Goal: Task Accomplishment & Management: Manage account settings

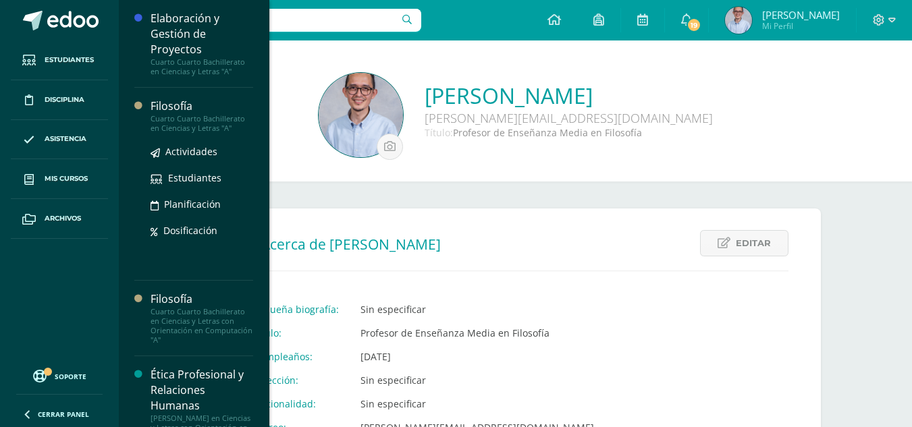
click at [188, 112] on div "Filosofía" at bounding box center [202, 107] width 103 height 16
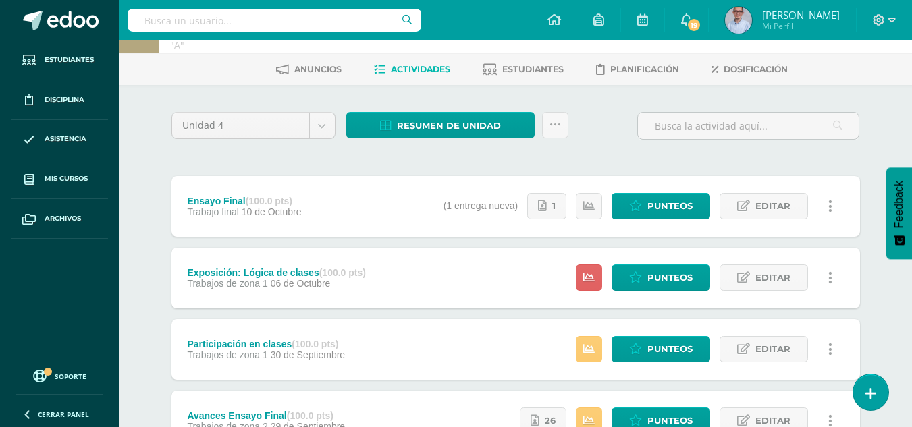
scroll to position [68, 0]
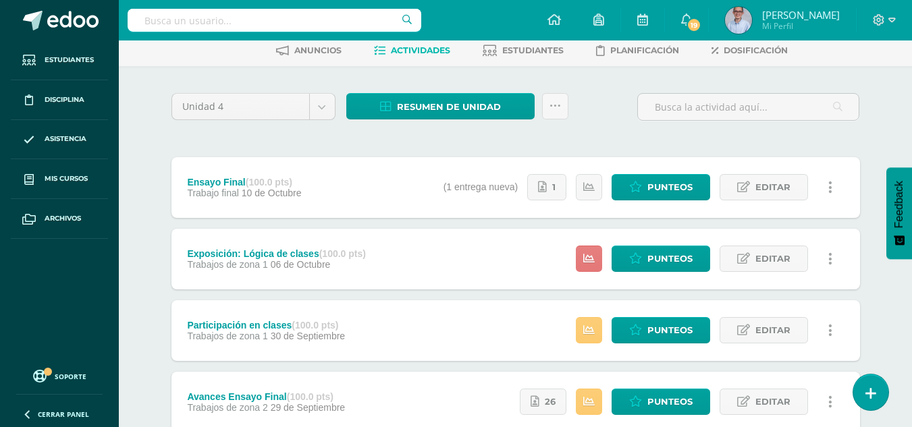
click at [579, 264] on link at bounding box center [589, 259] width 26 height 26
click at [663, 255] on span "Punteos" at bounding box center [670, 258] width 45 height 25
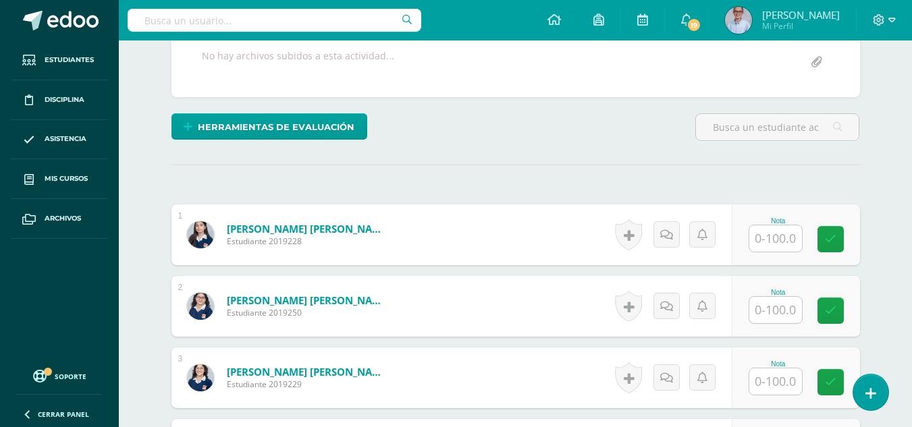
scroll to position [459, 0]
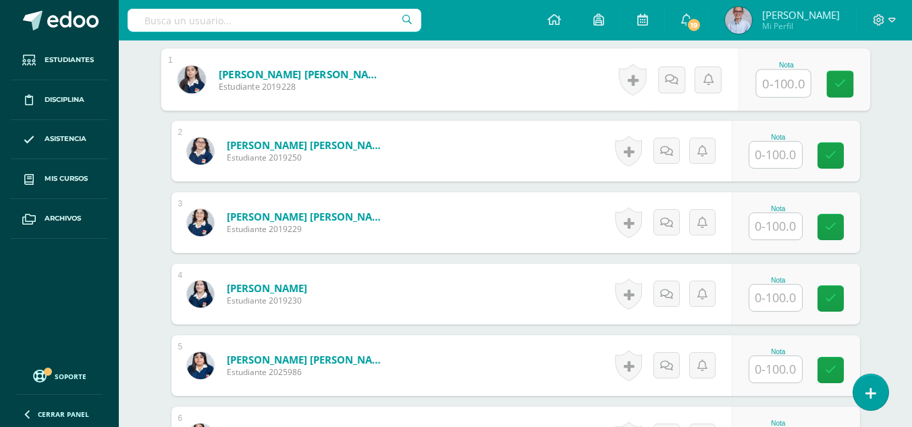
click at [767, 78] on input "text" at bounding box center [783, 83] width 54 height 27
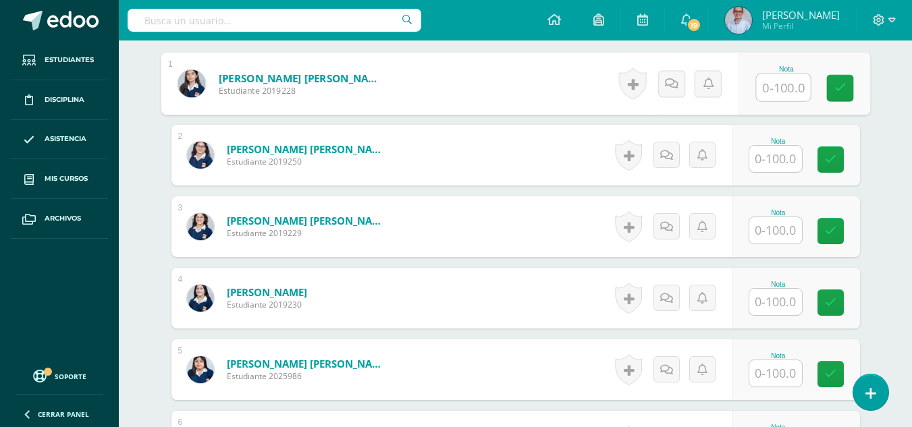
scroll to position [367, 0]
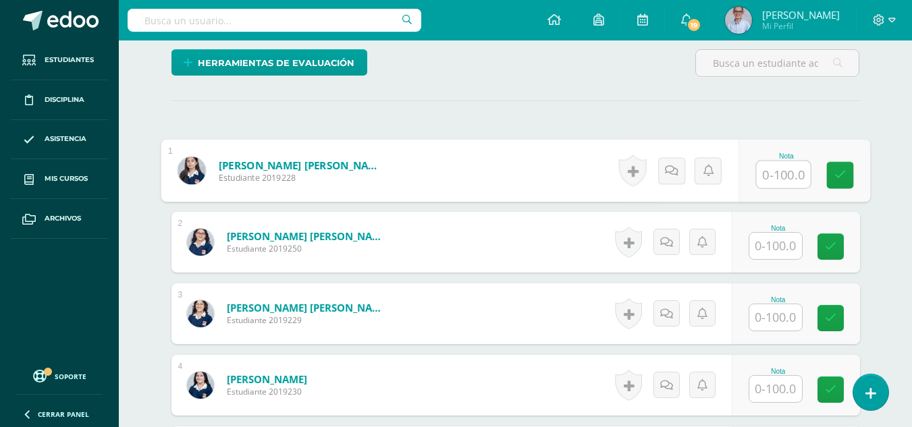
click at [791, 167] on input "text" at bounding box center [783, 174] width 54 height 27
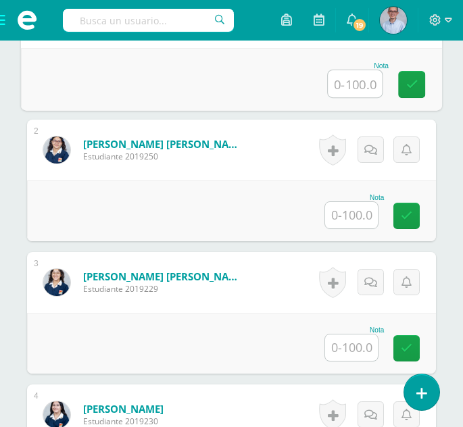
scroll to position [594, 0]
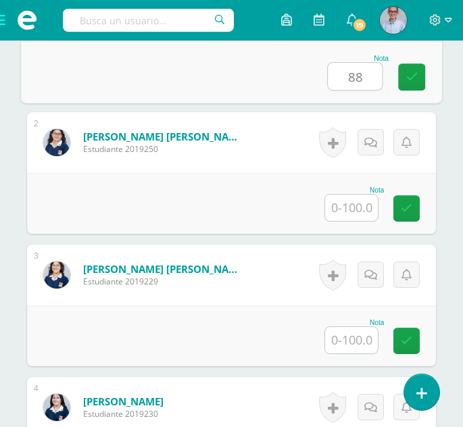
type input "88"
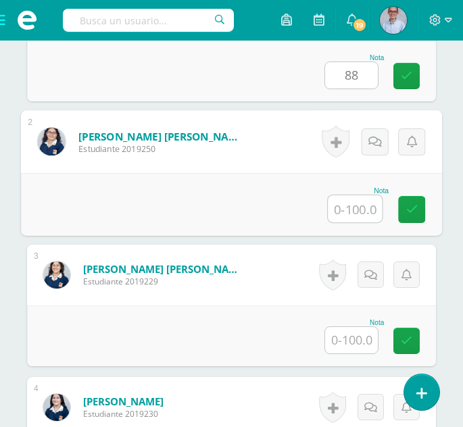
click at [356, 213] on input "text" at bounding box center [355, 208] width 54 height 27
type input "90"
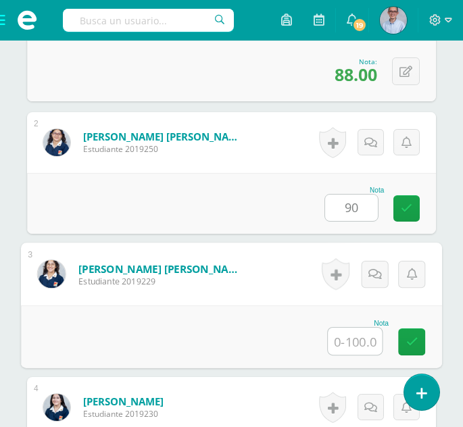
click at [355, 348] on input "text" at bounding box center [355, 341] width 54 height 27
type input "92"
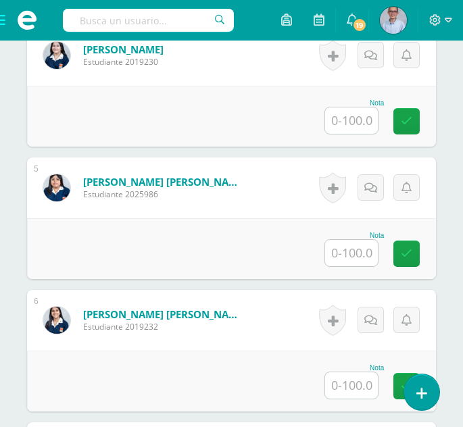
scroll to position [954, 0]
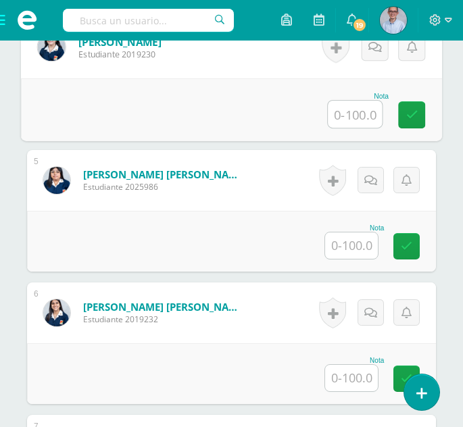
click at [355, 113] on input "text" at bounding box center [355, 114] width 54 height 27
type input "95"
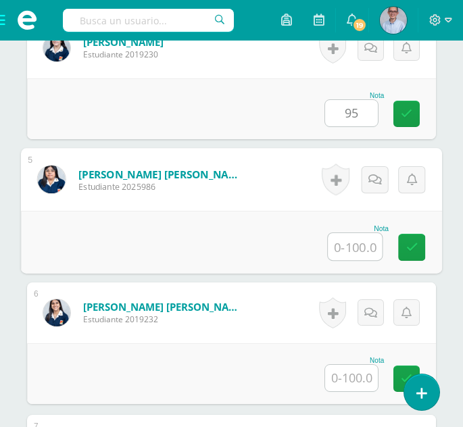
click at [358, 244] on input "text" at bounding box center [355, 246] width 54 height 27
type input "85"
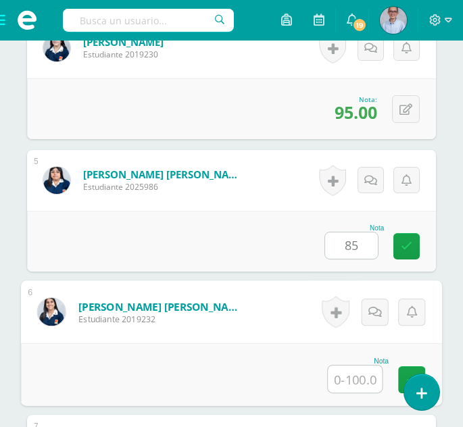
click at [357, 381] on input "text" at bounding box center [355, 378] width 54 height 27
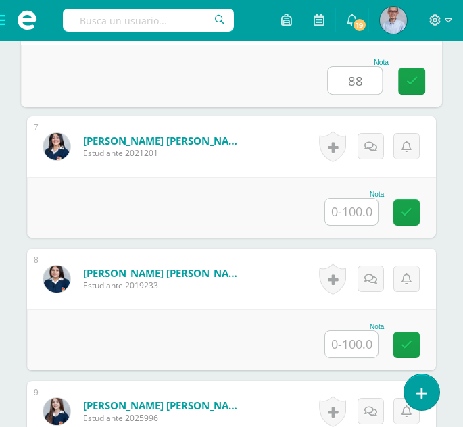
scroll to position [1275, 0]
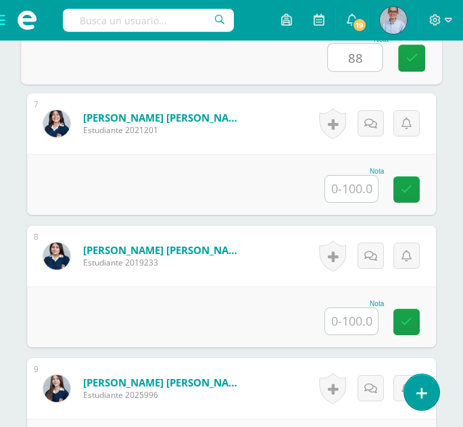
type input "88"
click at [360, 187] on input "text" at bounding box center [351, 189] width 53 height 26
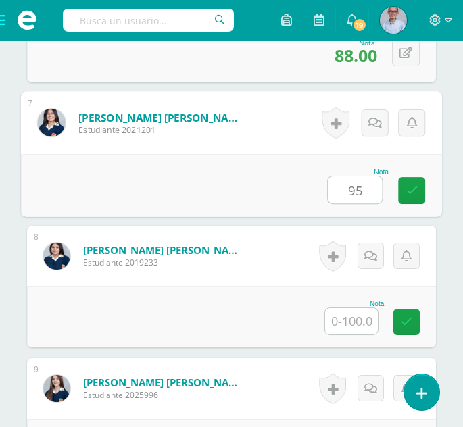
type input "95"
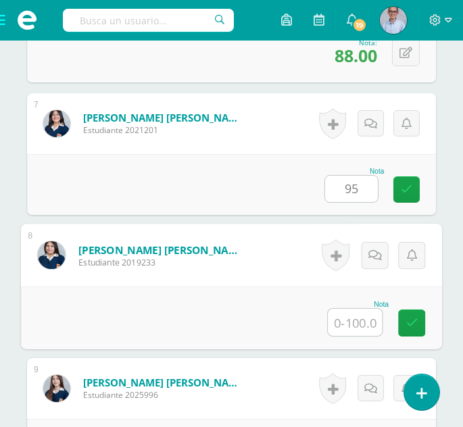
click at [359, 317] on input "text" at bounding box center [355, 322] width 54 height 27
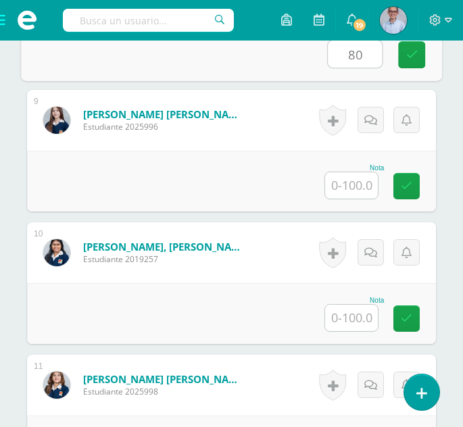
scroll to position [1588, 0]
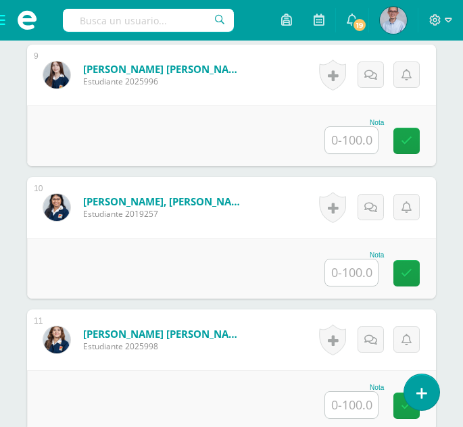
type input "80"
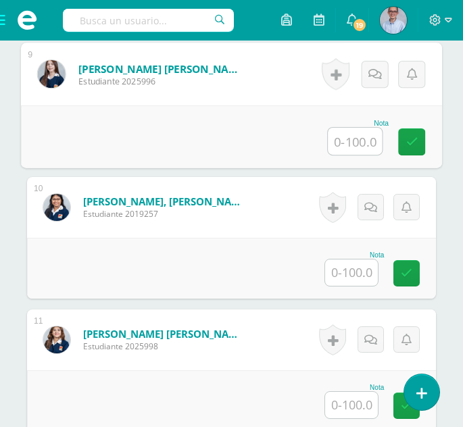
click at [362, 142] on input "text" at bounding box center [355, 141] width 54 height 27
type input "85"
click at [359, 264] on input "text" at bounding box center [351, 272] width 53 height 26
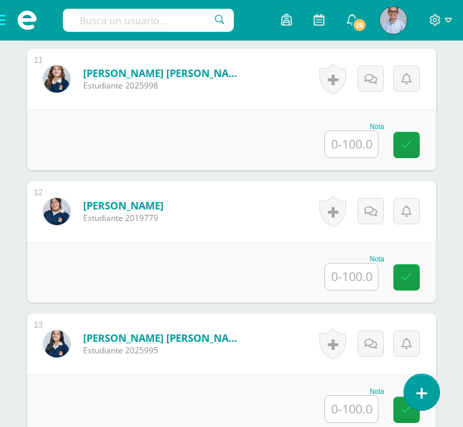
scroll to position [1857, 0]
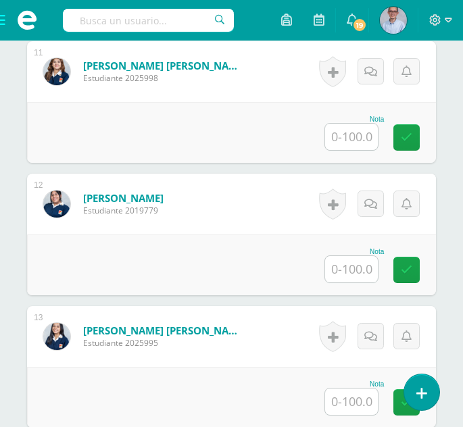
type input "85"
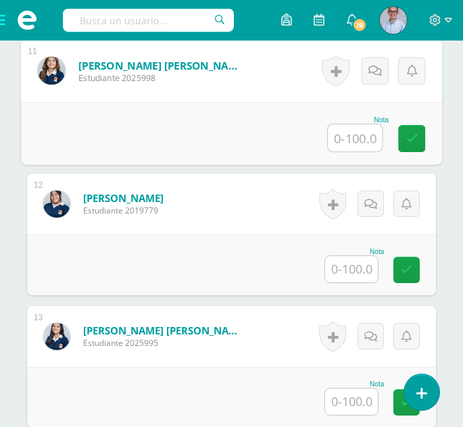
click at [354, 142] on input "text" at bounding box center [355, 137] width 54 height 27
type input "80"
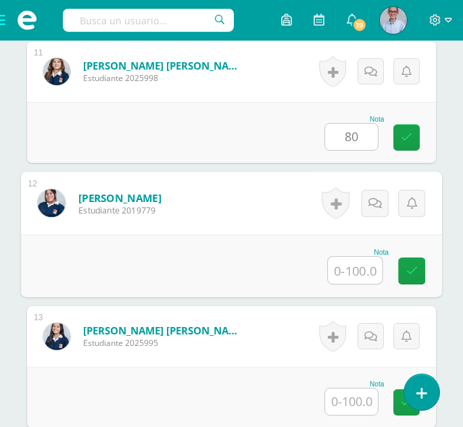
click at [358, 273] on input "text" at bounding box center [355, 270] width 54 height 27
type input "88"
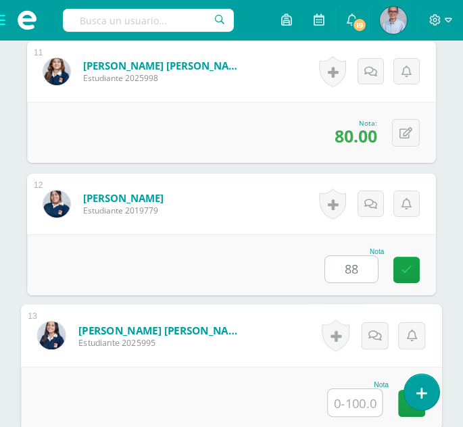
click at [357, 407] on input "text" at bounding box center [355, 402] width 54 height 27
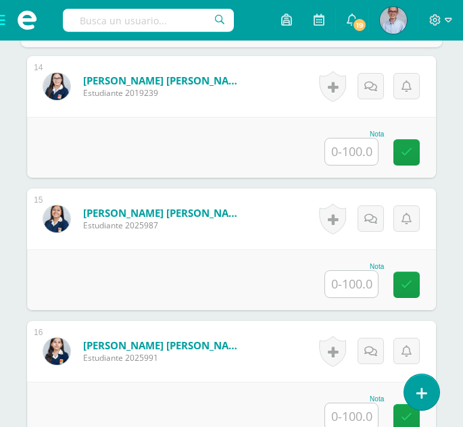
scroll to position [2246, 0]
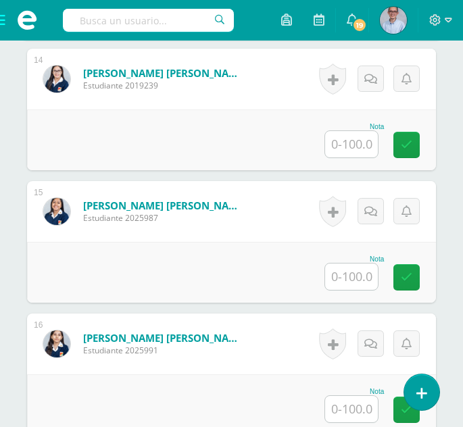
type input "95"
click at [356, 148] on input "text" at bounding box center [351, 144] width 53 height 26
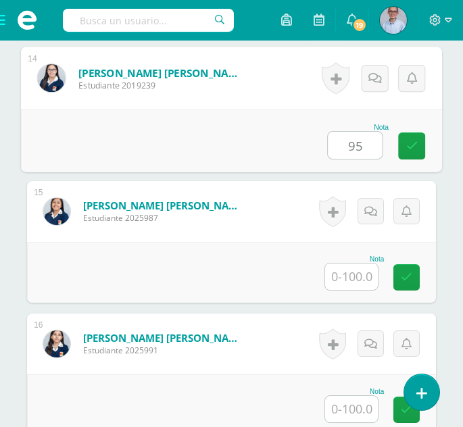
type input "95"
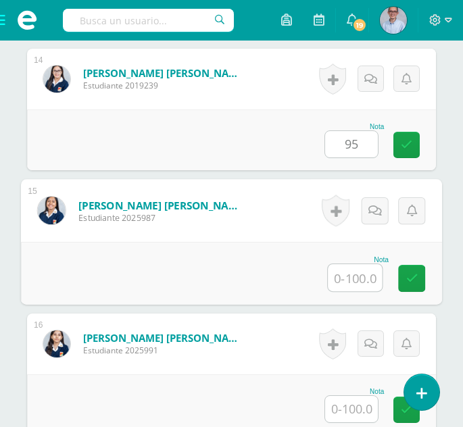
click at [366, 277] on input "text" at bounding box center [355, 277] width 54 height 27
type input "85"
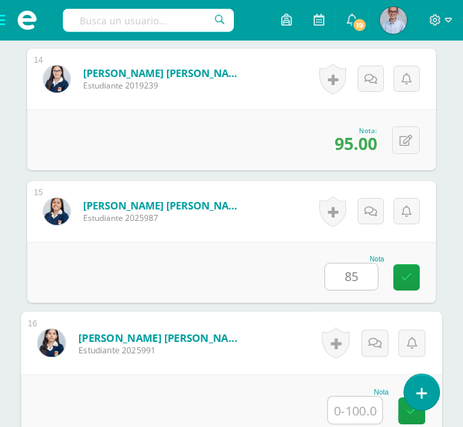
click at [354, 413] on input "text" at bounding box center [355, 409] width 54 height 27
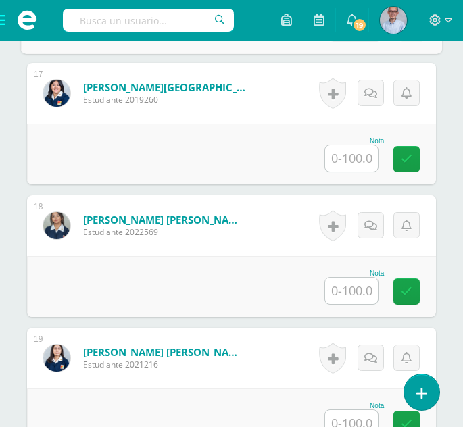
scroll to position [2652, 0]
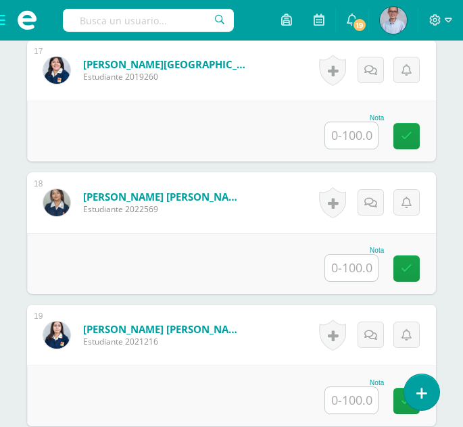
type input "95"
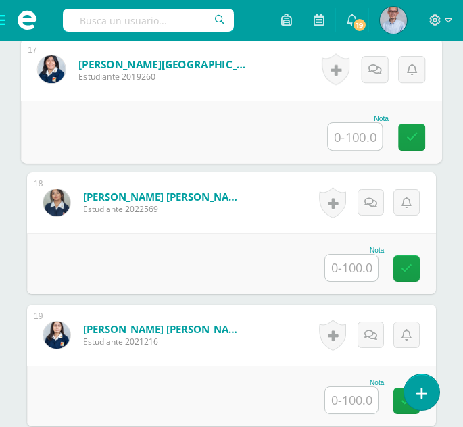
click at [349, 134] on input "text" at bounding box center [355, 136] width 54 height 27
type input "80"
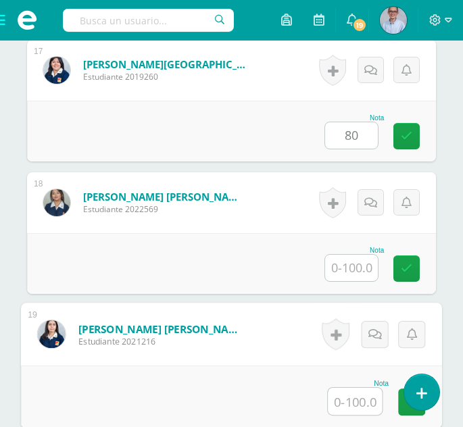
click at [352, 398] on input "text" at bounding box center [355, 401] width 54 height 27
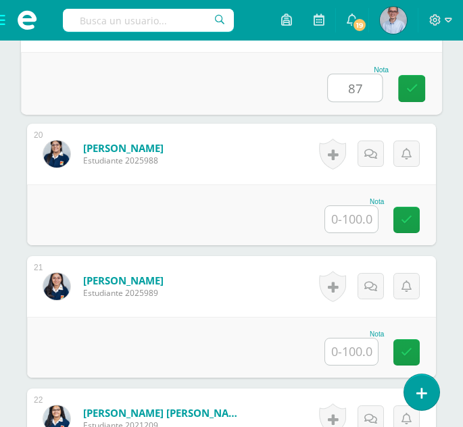
scroll to position [2973, 0]
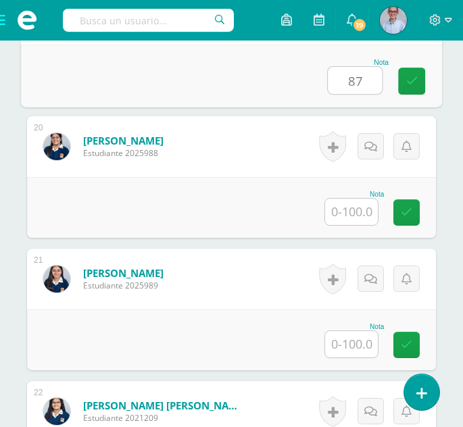
type input "87"
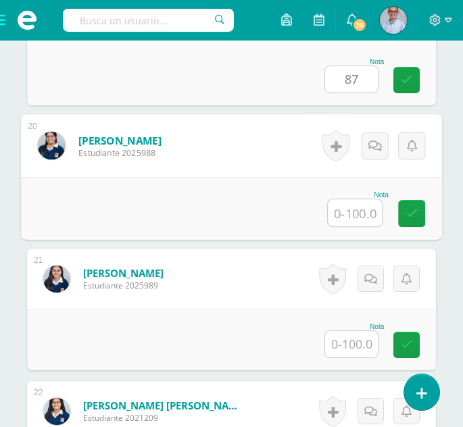
click at [361, 216] on input "text" at bounding box center [355, 212] width 54 height 27
type input "90"
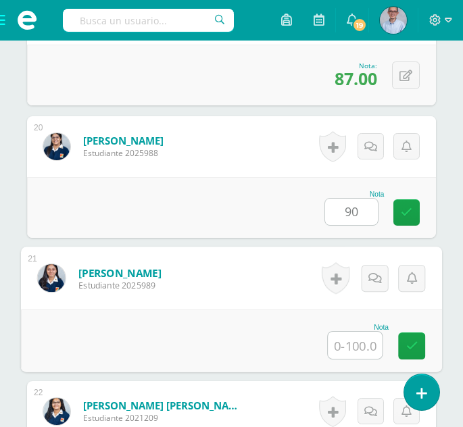
click at [355, 347] on input "text" at bounding box center [355, 345] width 54 height 27
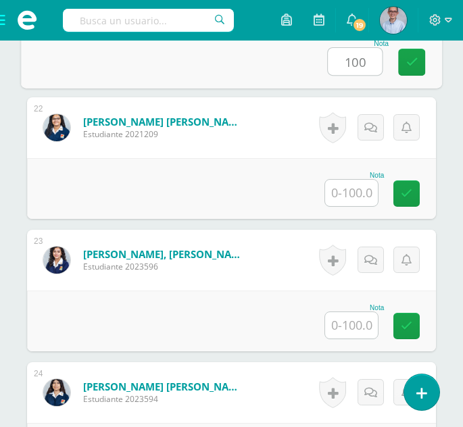
scroll to position [3264, 0]
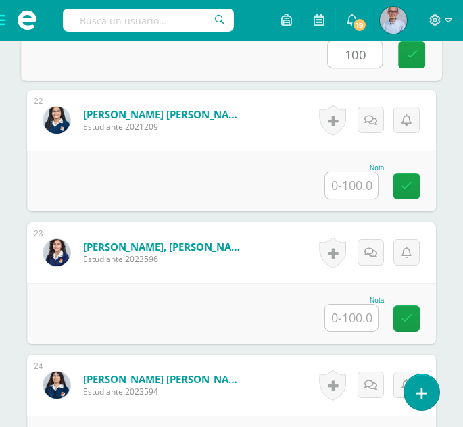
type input "100"
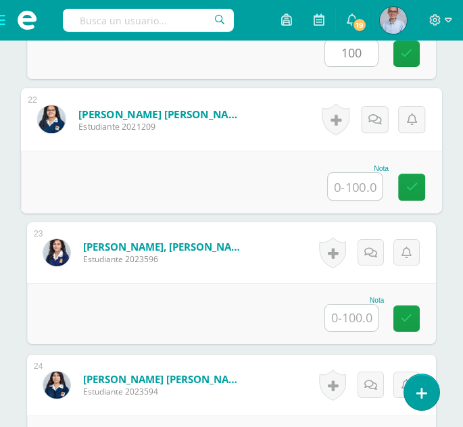
click at [356, 187] on input "text" at bounding box center [355, 186] width 54 height 27
type input "85"
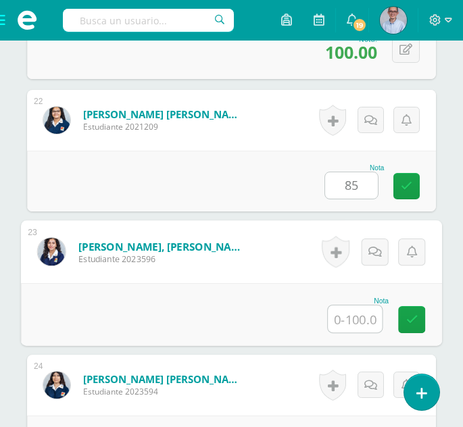
click at [352, 319] on input "text" at bounding box center [355, 318] width 54 height 27
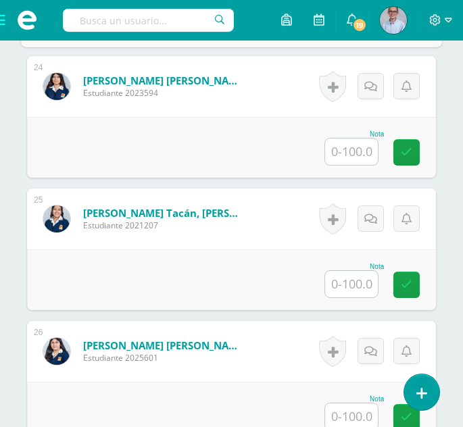
scroll to position [3577, 0]
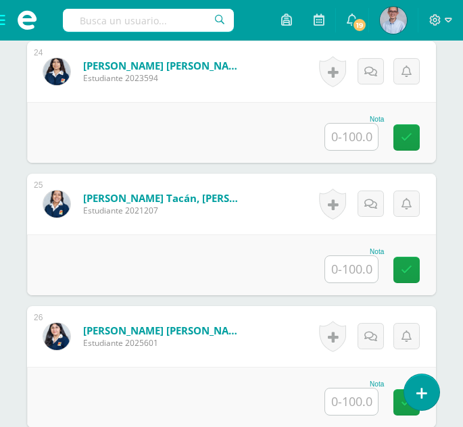
type input "90"
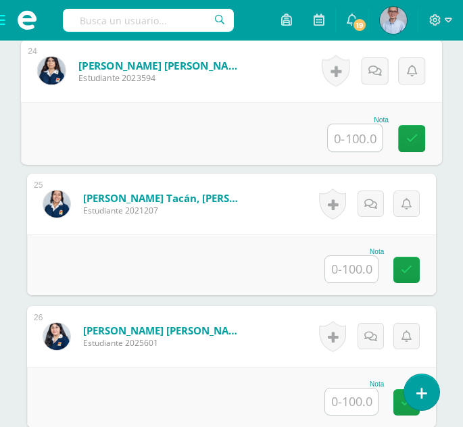
click at [352, 138] on input "text" at bounding box center [355, 137] width 54 height 27
type input "90"
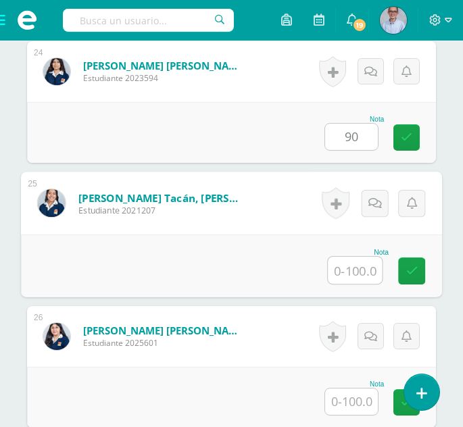
click at [354, 273] on input "text" at bounding box center [355, 270] width 54 height 27
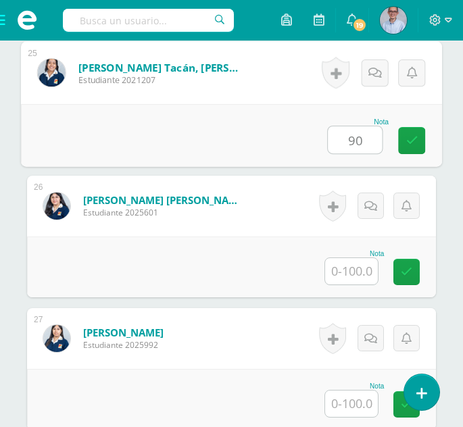
scroll to position [3715, 0]
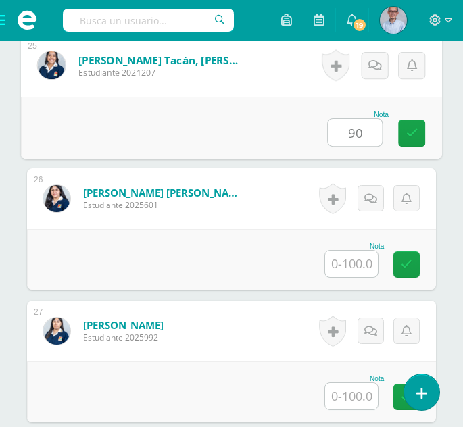
type input "90"
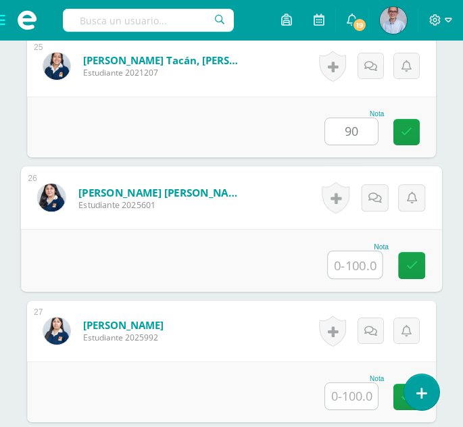
click at [363, 263] on input "text" at bounding box center [355, 264] width 54 height 27
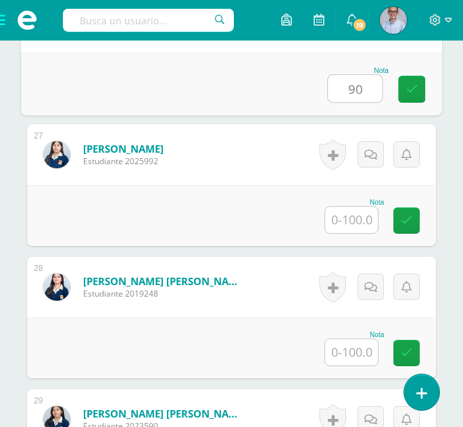
scroll to position [3899, 0]
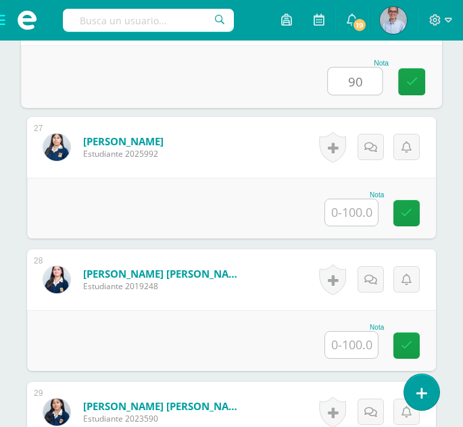
type input "90"
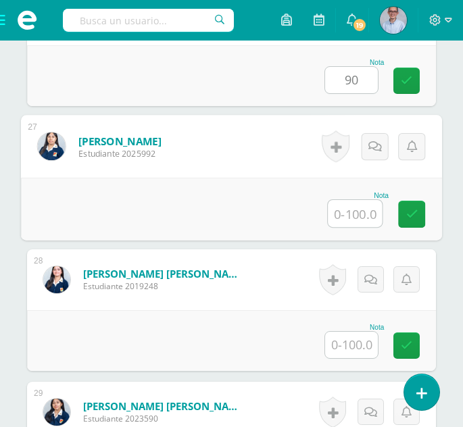
click at [355, 220] on input "text" at bounding box center [355, 213] width 54 height 27
type input "95"
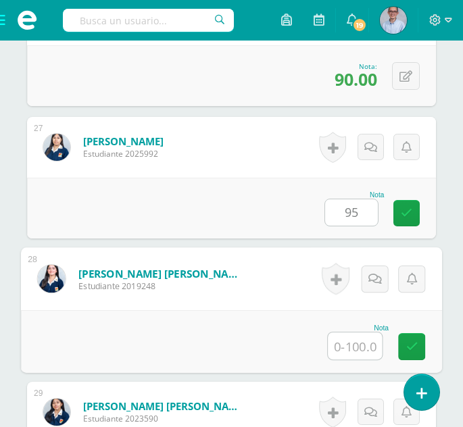
click at [357, 343] on input "text" at bounding box center [355, 345] width 54 height 27
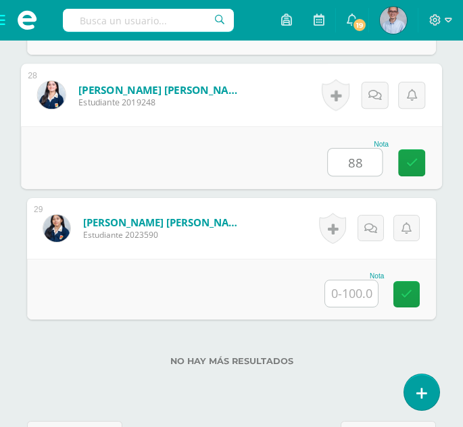
scroll to position [4090, 0]
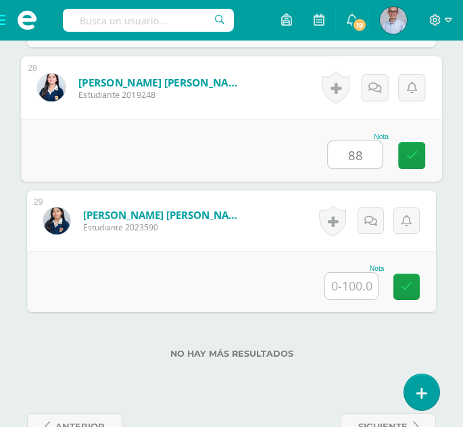
type input "88"
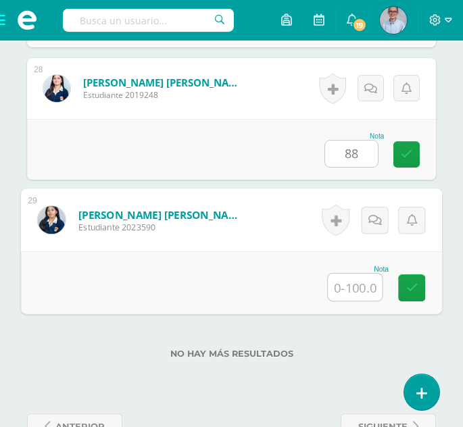
click at [353, 284] on input "text" at bounding box center [355, 287] width 54 height 27
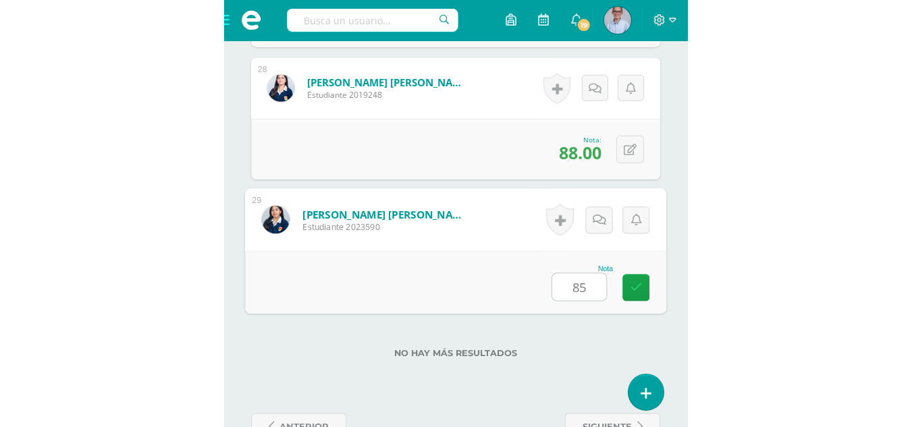
scroll to position [2300, 0]
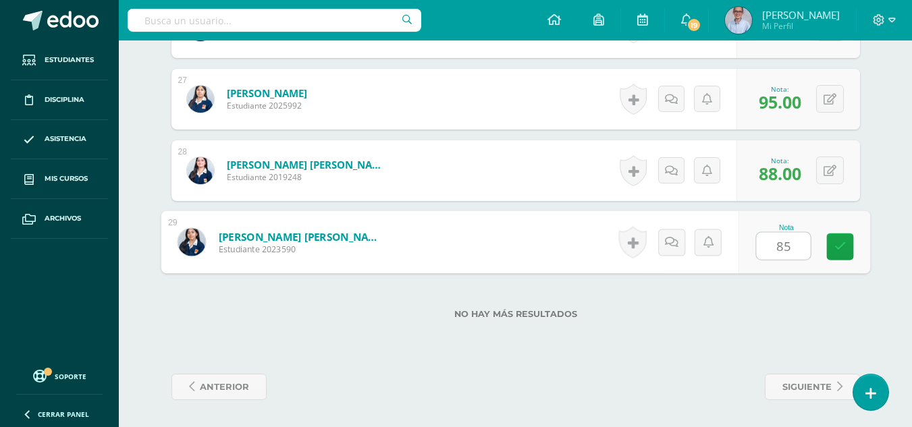
type input "85"
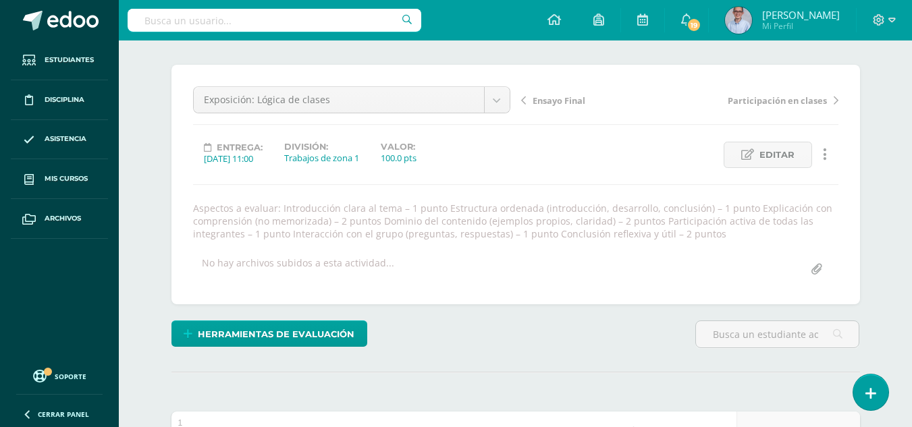
scroll to position [0, 0]
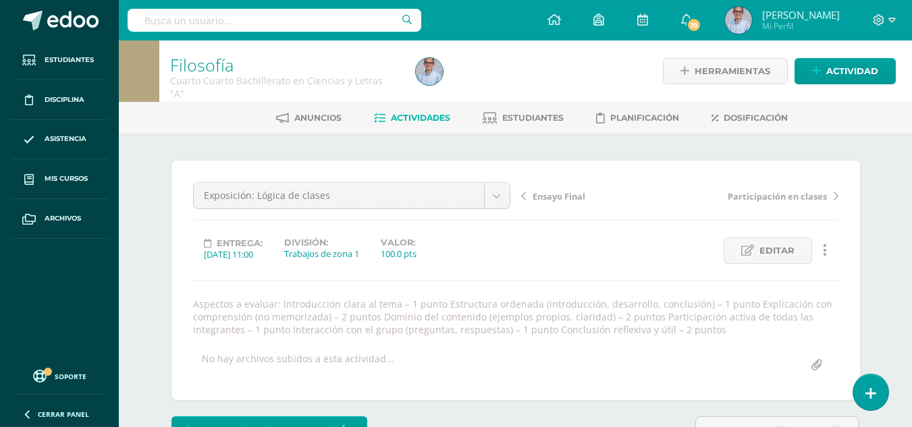
click at [415, 120] on span "Actividades" at bounding box center [420, 118] width 59 height 10
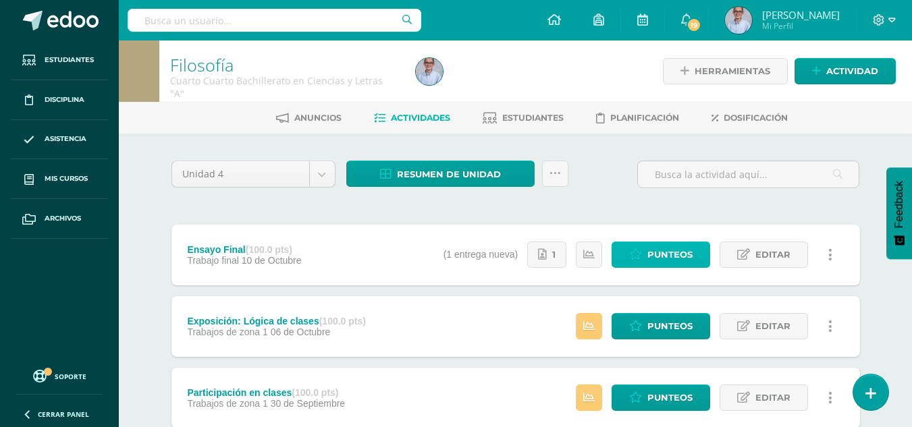
click at [661, 249] on span "Punteos" at bounding box center [670, 254] width 45 height 25
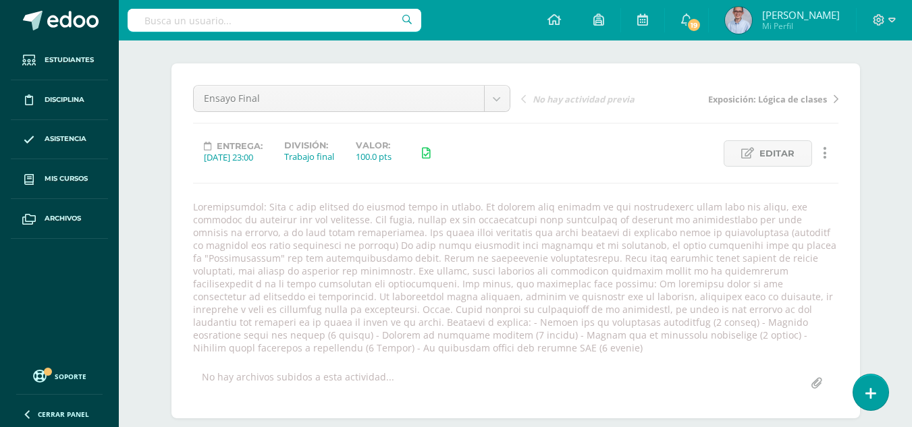
scroll to position [102, 0]
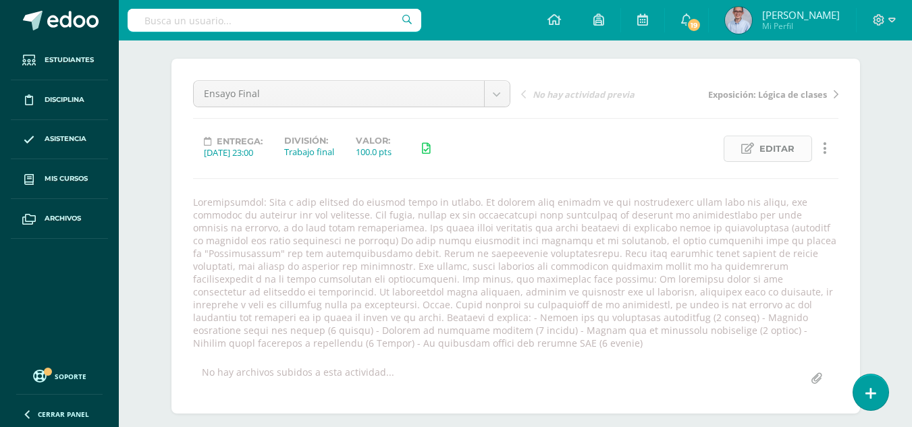
click at [756, 158] on link "Editar" at bounding box center [768, 149] width 88 height 26
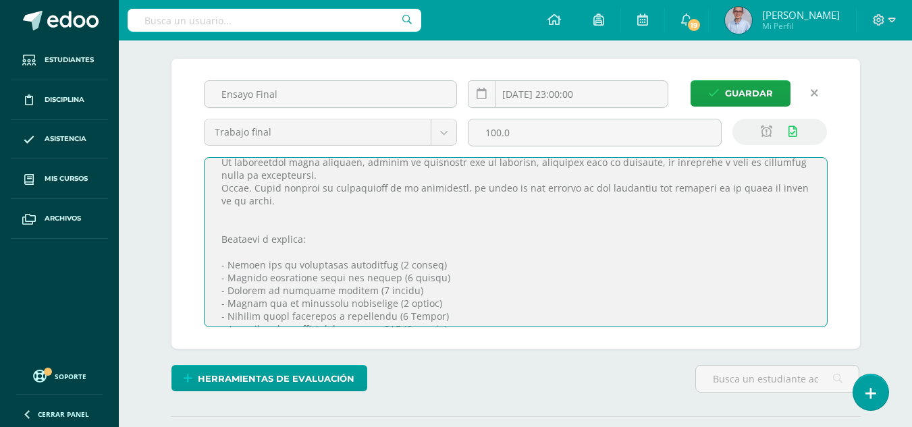
scroll to position [236, 0]
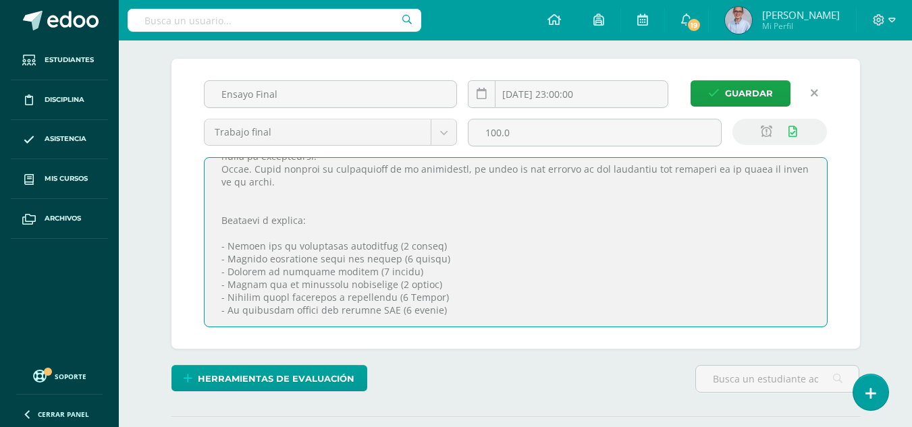
click at [438, 245] on textarea at bounding box center [516, 242] width 623 height 169
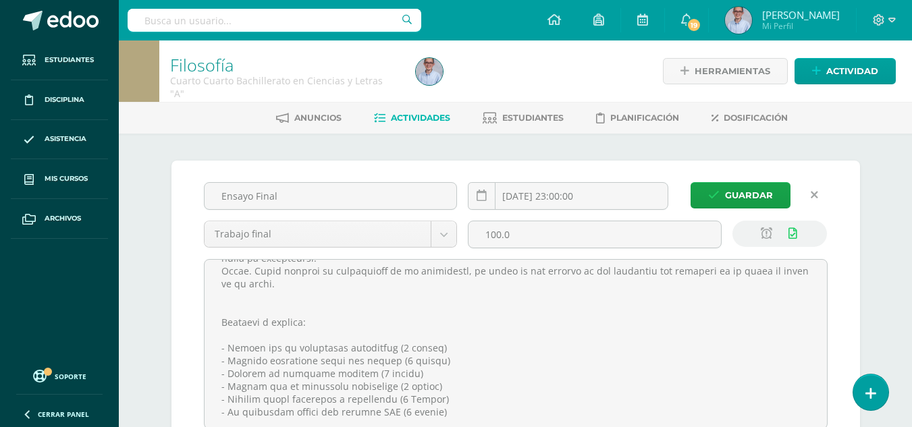
click at [413, 119] on span "Actividades" at bounding box center [420, 118] width 59 height 10
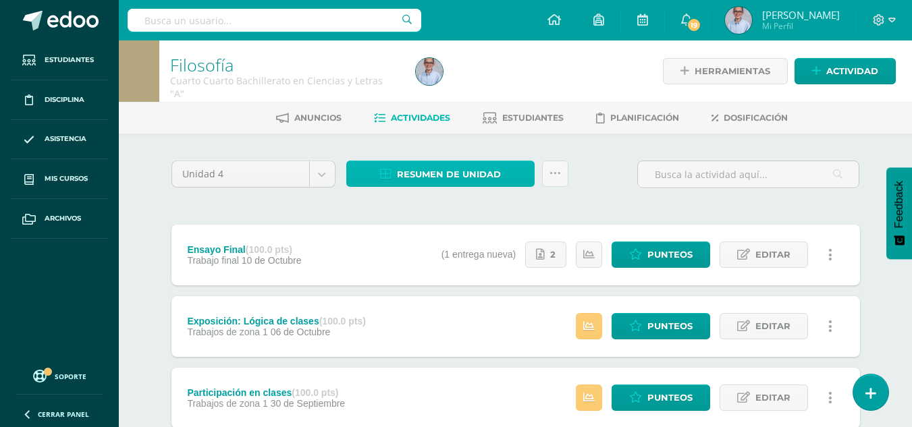
click at [446, 172] on span "Resumen de unidad" at bounding box center [449, 174] width 104 height 25
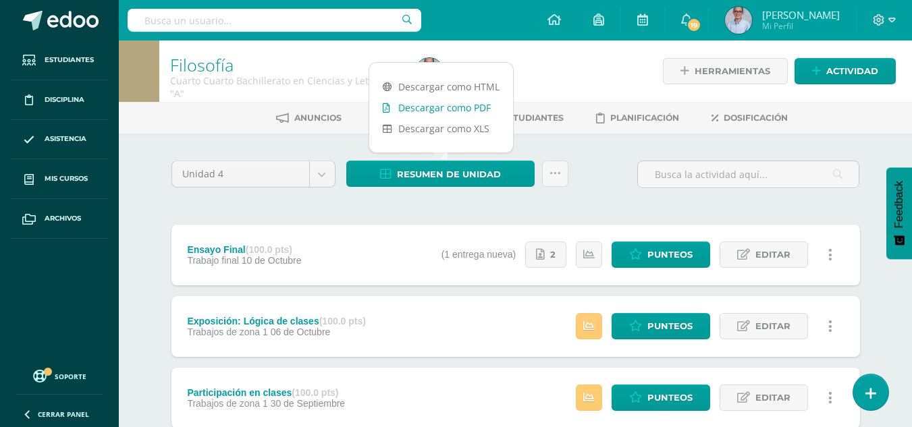
click at [444, 109] on link "Descargar como PDF" at bounding box center [441, 107] width 144 height 21
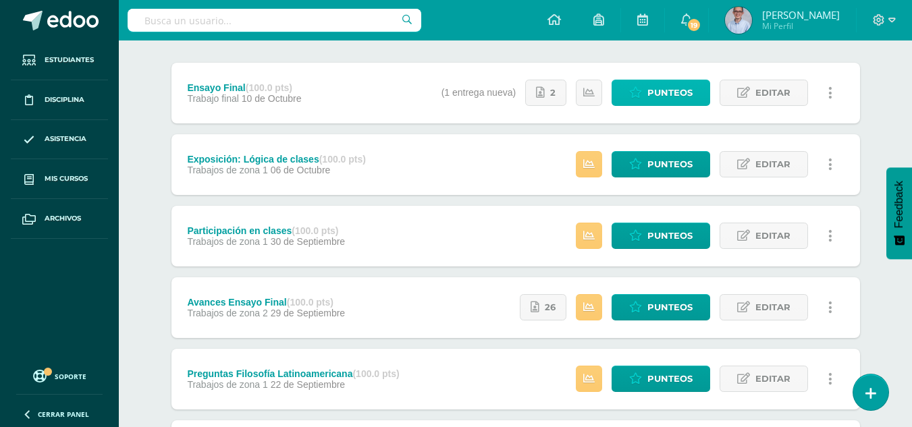
scroll to position [176, 0]
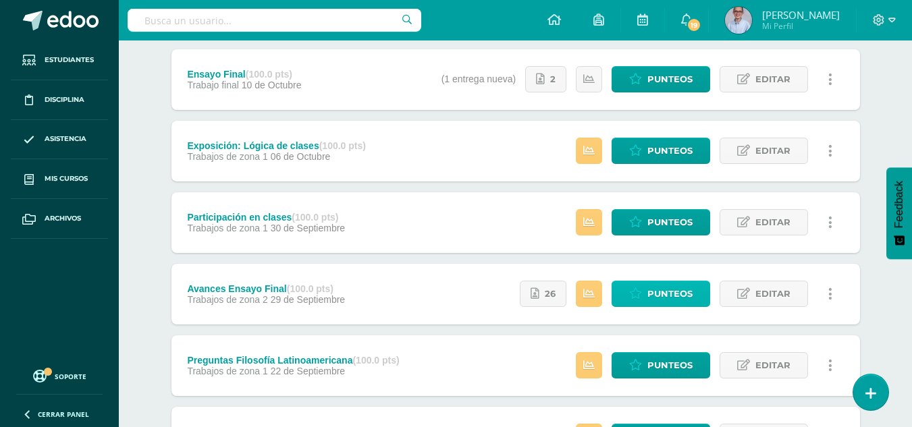
click at [660, 289] on span "Punteos" at bounding box center [670, 294] width 45 height 25
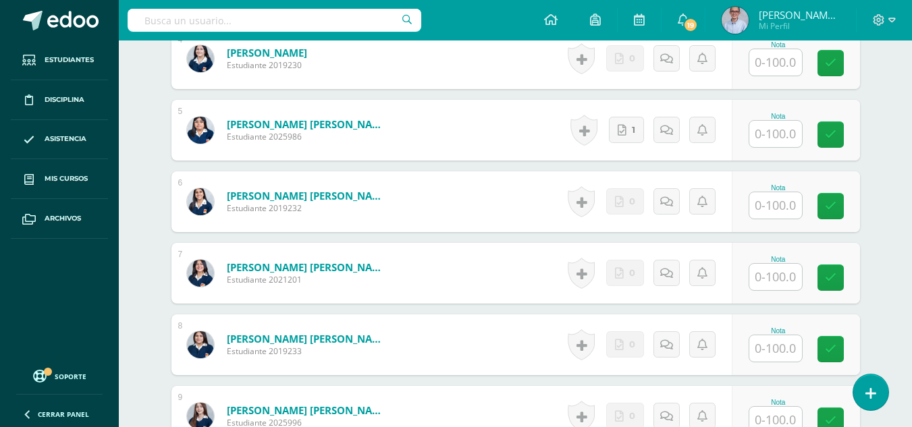
scroll to position [810, 0]
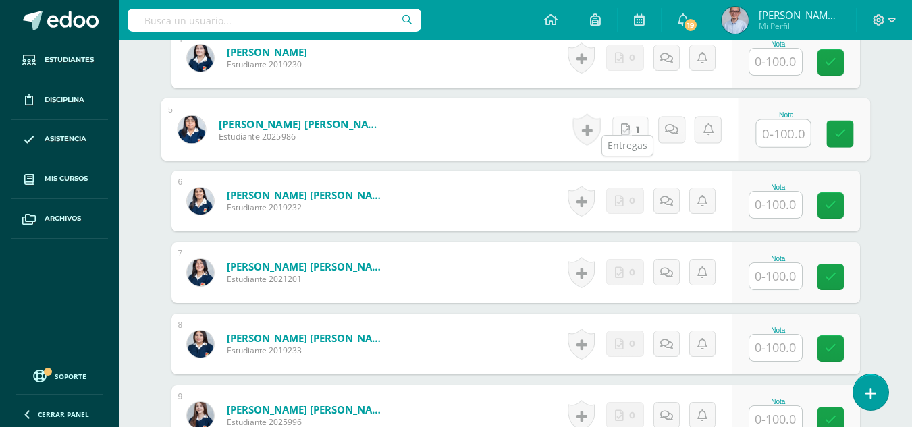
click at [623, 124] on icon at bounding box center [625, 129] width 9 height 11
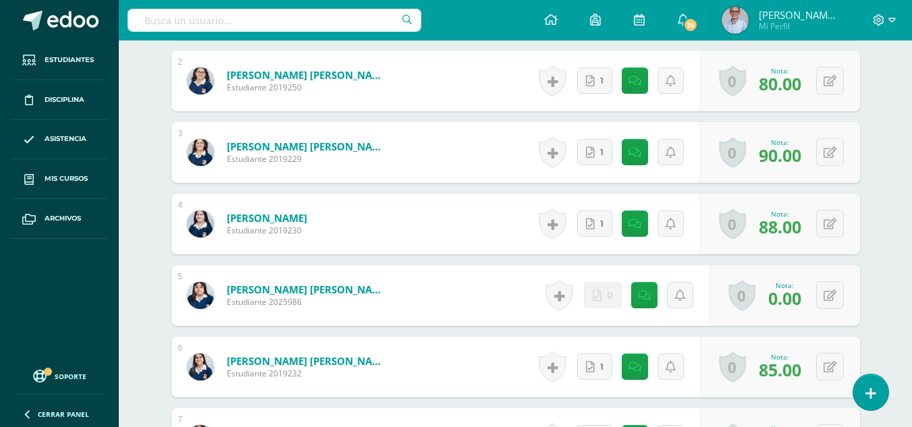
scroll to position [521, 0]
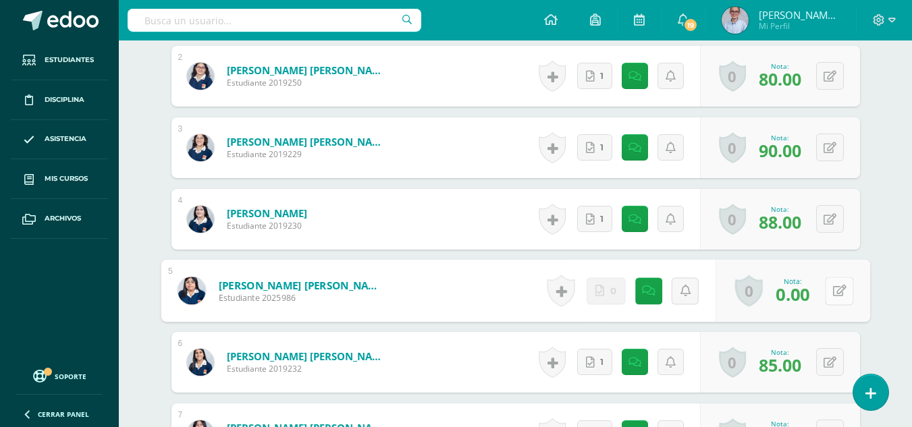
click at [832, 294] on button at bounding box center [839, 291] width 28 height 28
type input "75"
click at [794, 305] on link at bounding box center [803, 295] width 27 height 27
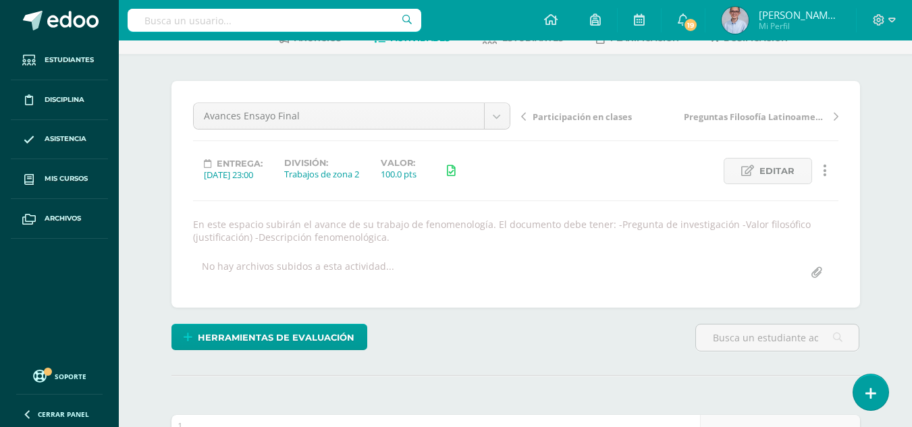
scroll to position [0, 0]
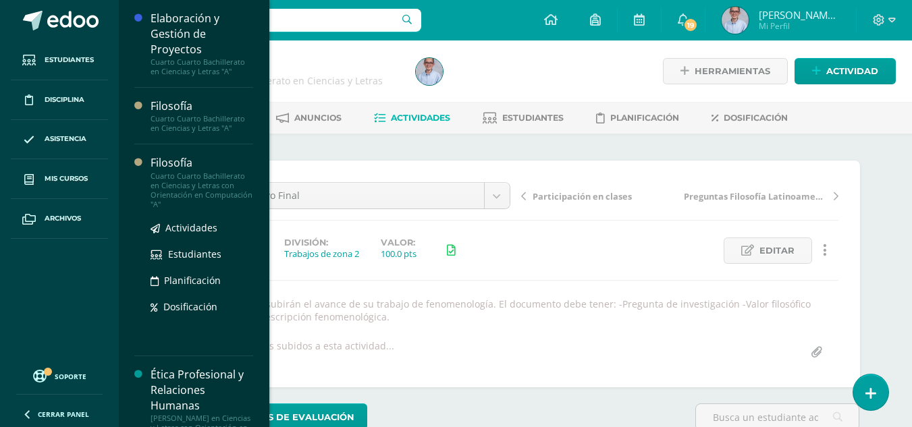
click at [181, 170] on div "Filosofía" at bounding box center [202, 163] width 103 height 16
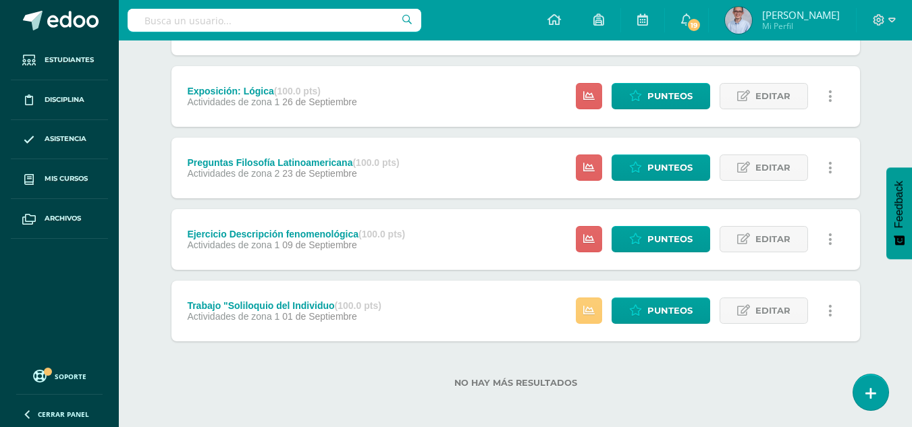
scroll to position [378, 0]
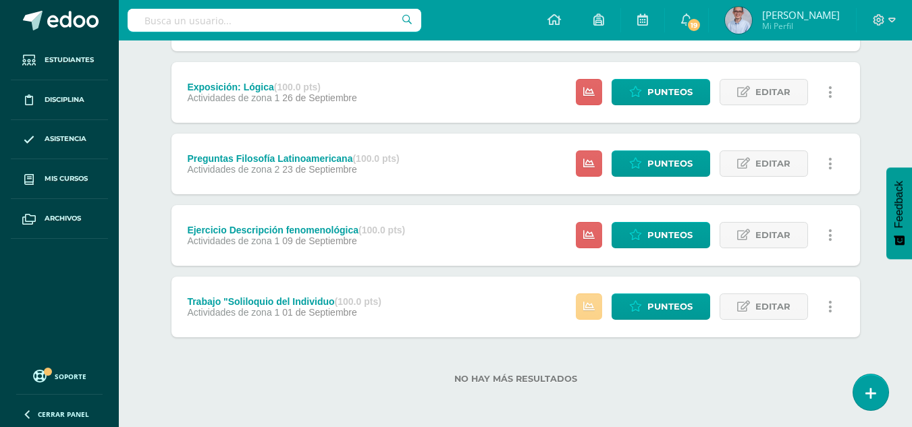
click at [597, 304] on link at bounding box center [589, 307] width 26 height 26
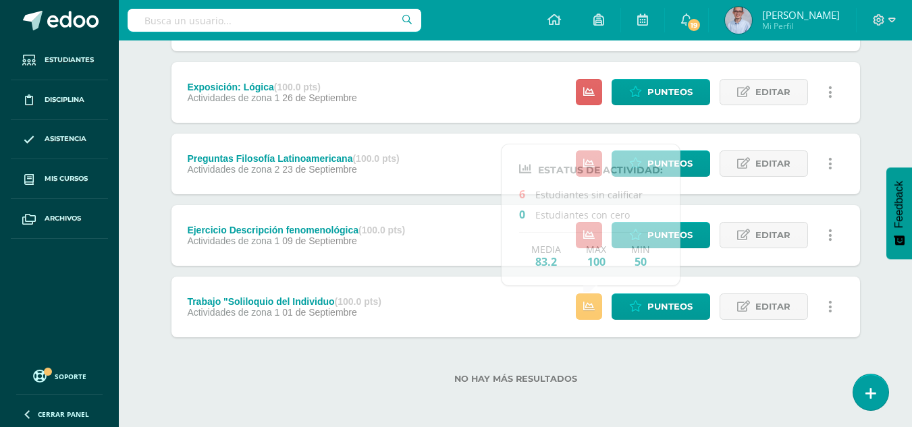
click at [653, 370] on div "No hay más resultados" at bounding box center [516, 369] width 689 height 63
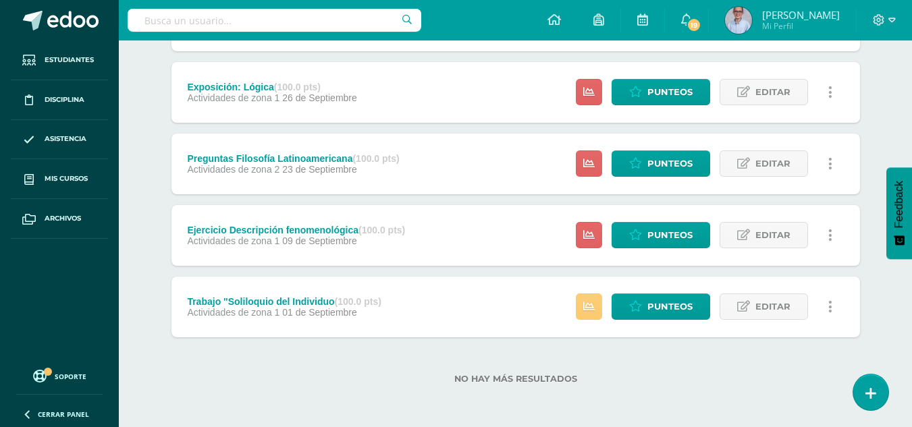
click at [388, 129] on div "Ensayo Final (100.0 pts) Trabajo final 10 de Octubre Estatus de Actividad: 27 E…" at bounding box center [516, 92] width 689 height 490
click at [671, 306] on span "Punteos" at bounding box center [670, 306] width 45 height 25
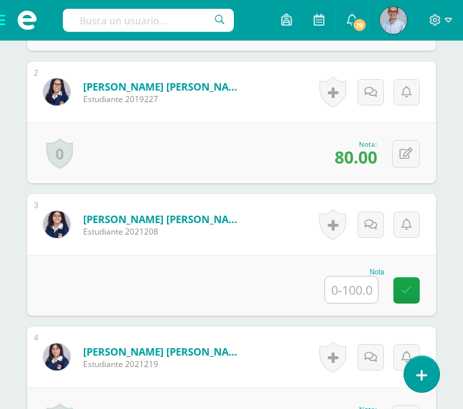
scroll to position [589, 0]
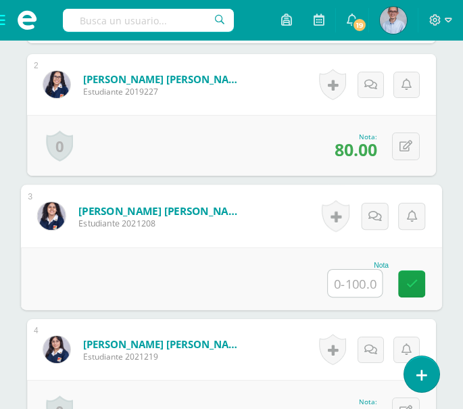
click at [348, 284] on input "text" at bounding box center [355, 282] width 54 height 27
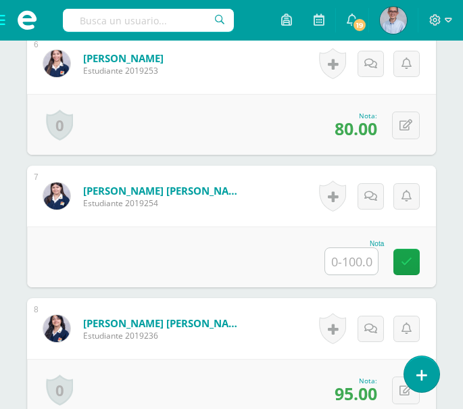
scroll to position [1147, 0]
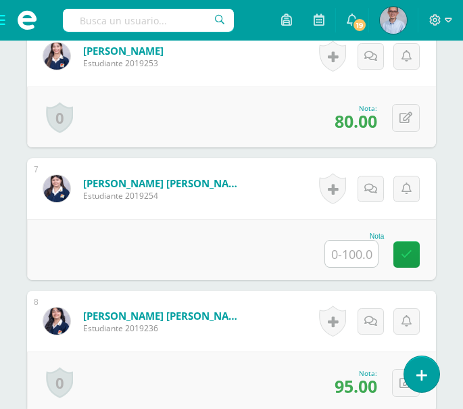
type input "80"
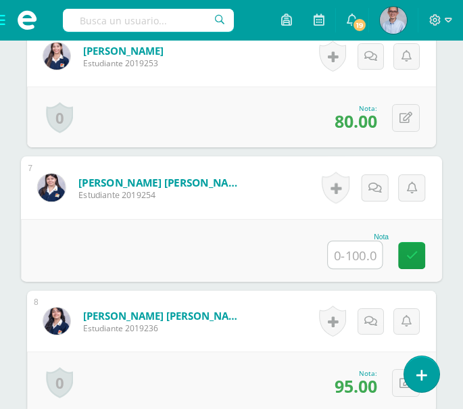
click at [355, 260] on input "text" at bounding box center [355, 254] width 54 height 27
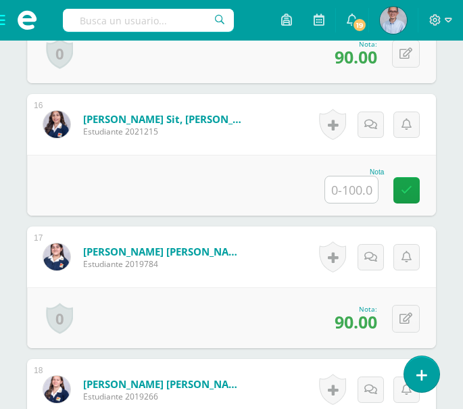
scroll to position [2410, 0]
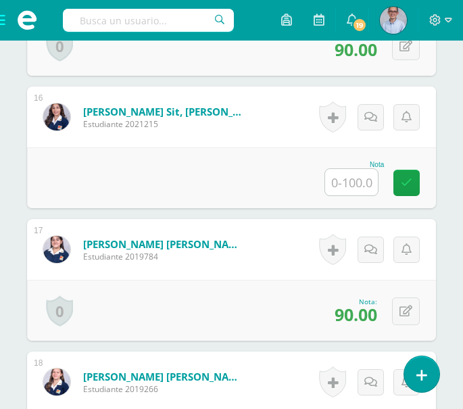
type input "80"
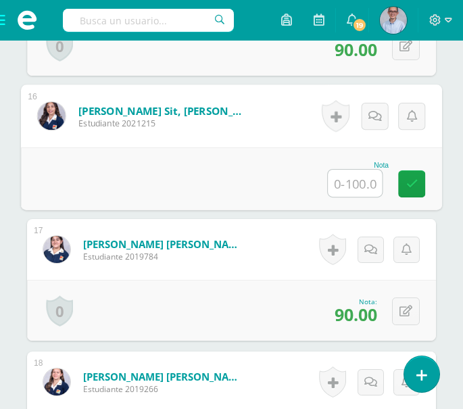
click at [360, 184] on input "text" at bounding box center [355, 183] width 54 height 27
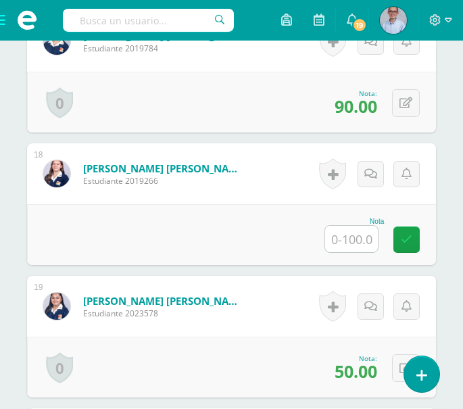
scroll to position [2625, 0]
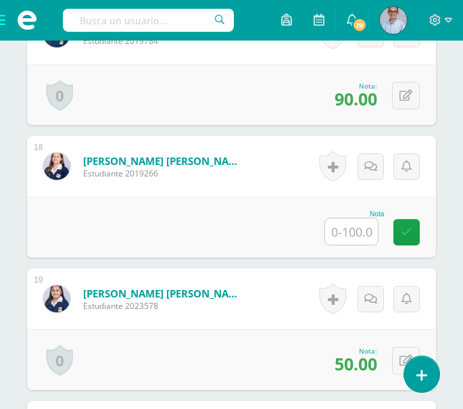
type input "85"
click at [349, 231] on input "text" at bounding box center [351, 231] width 53 height 26
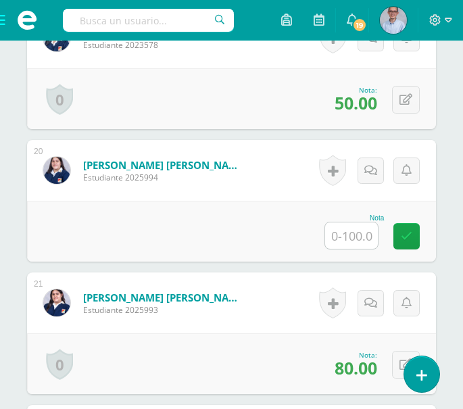
scroll to position [2893, 0]
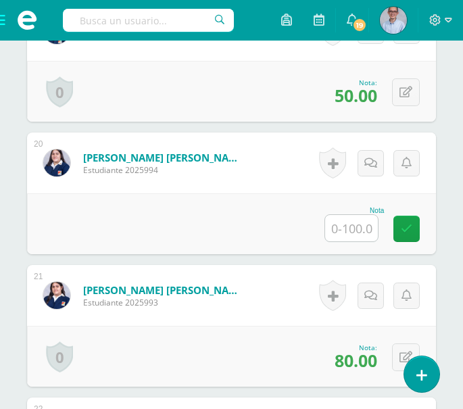
type input "80"
click at [364, 229] on input "text" at bounding box center [351, 228] width 53 height 26
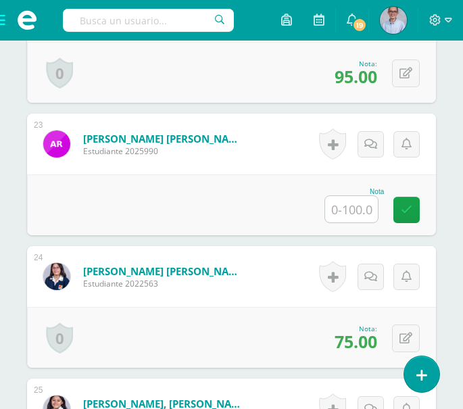
scroll to position [3317, 0]
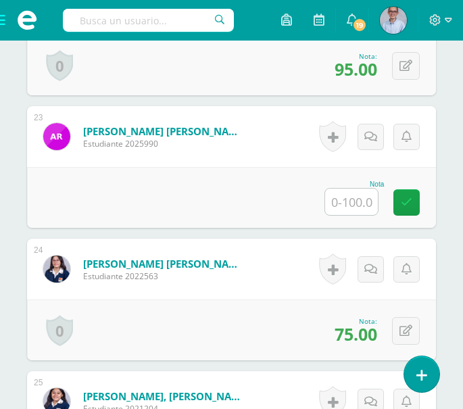
type input "90"
click at [346, 204] on input "text" at bounding box center [351, 201] width 53 height 26
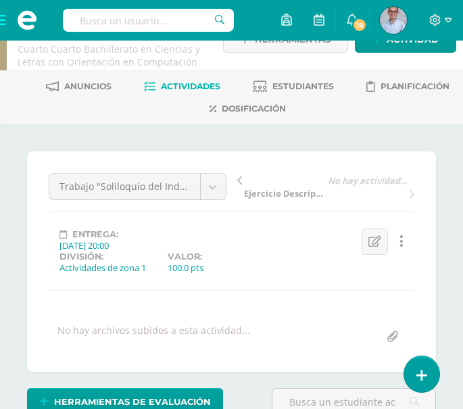
scroll to position [0, 0]
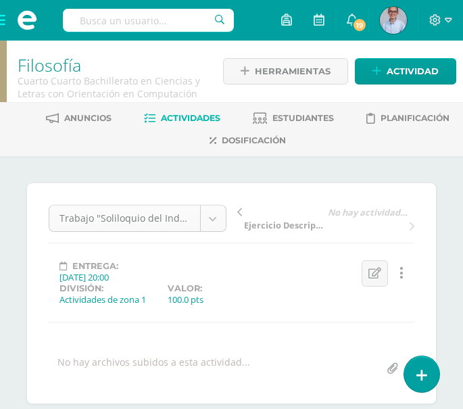
type input "85"
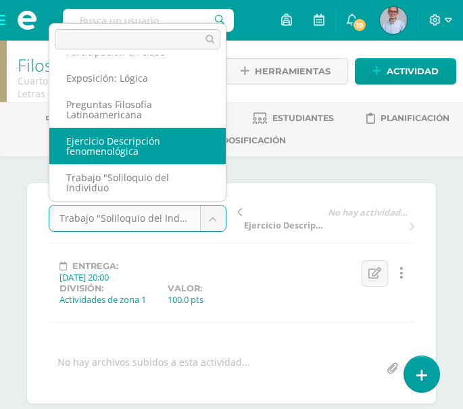
select select "/dashboard/teacher/grade-activity/129400/"
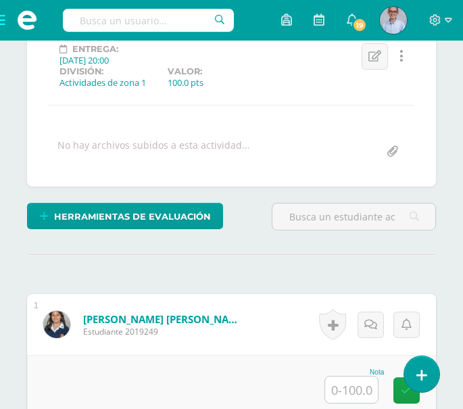
scroll to position [217, 0]
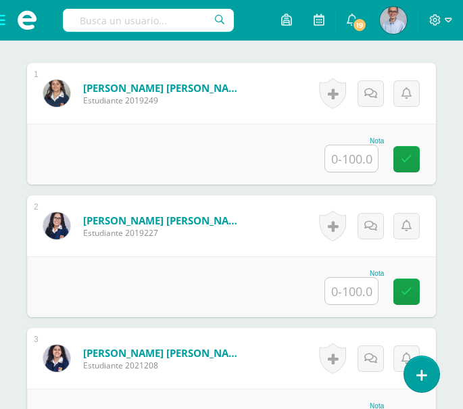
scroll to position [440, 0]
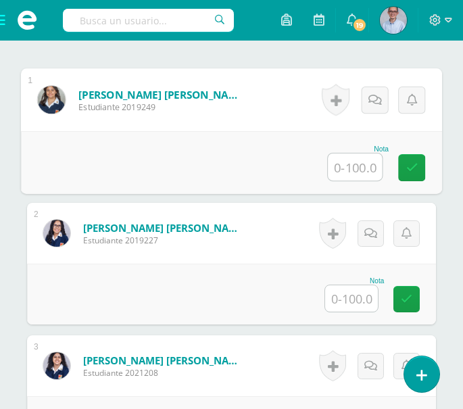
click at [356, 168] on input "text" at bounding box center [355, 166] width 54 height 27
type input "85"
click at [356, 294] on input "text" at bounding box center [351, 298] width 53 height 26
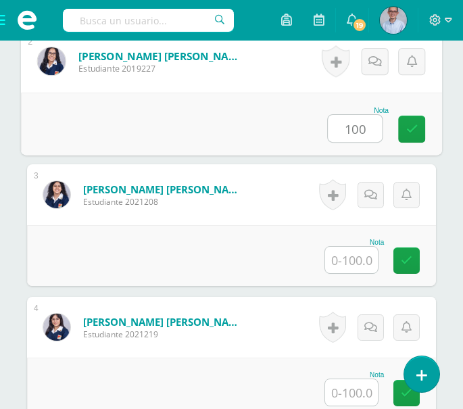
scroll to position [619, 0]
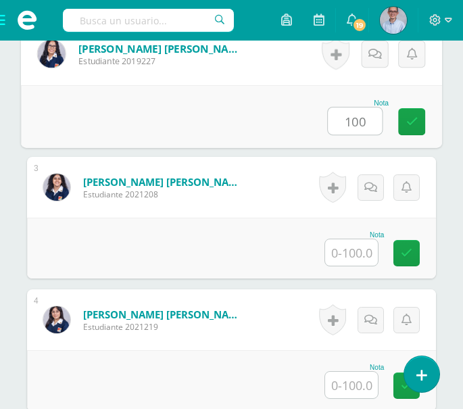
type input "100"
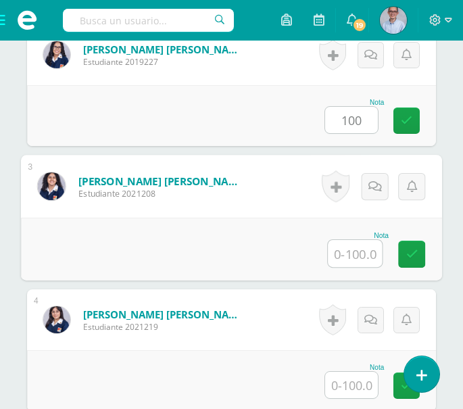
click at [353, 252] on input "text" at bounding box center [355, 253] width 54 height 27
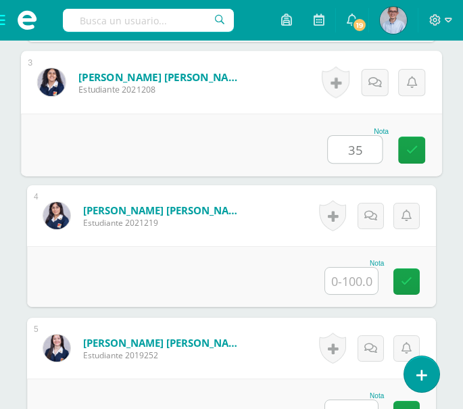
scroll to position [737, 0]
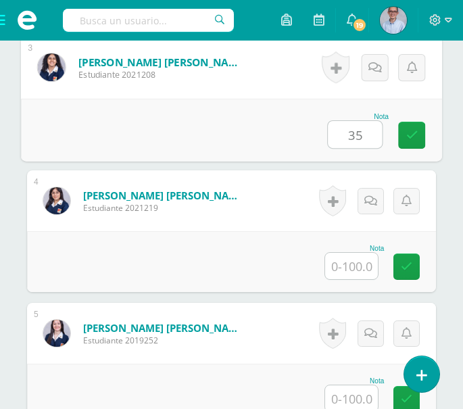
type input "35"
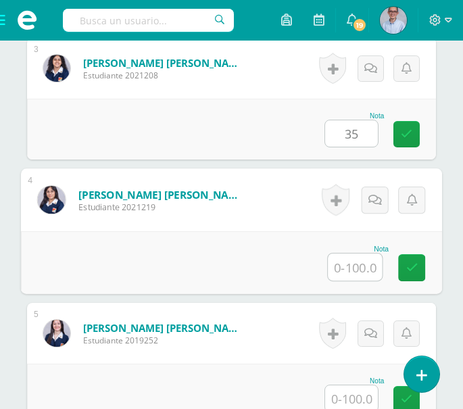
click at [358, 265] on input "text" at bounding box center [355, 266] width 54 height 27
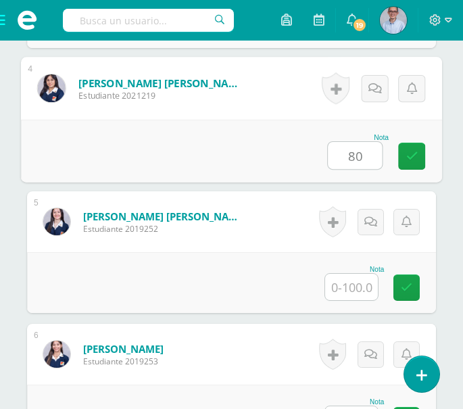
scroll to position [856, 0]
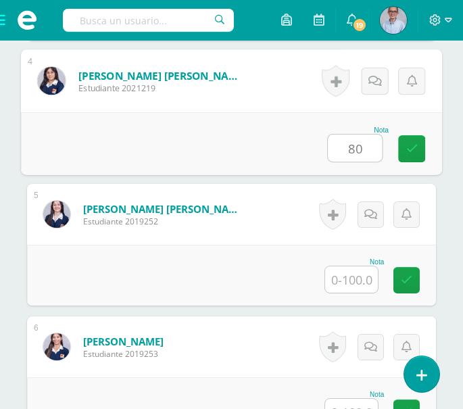
type input "80"
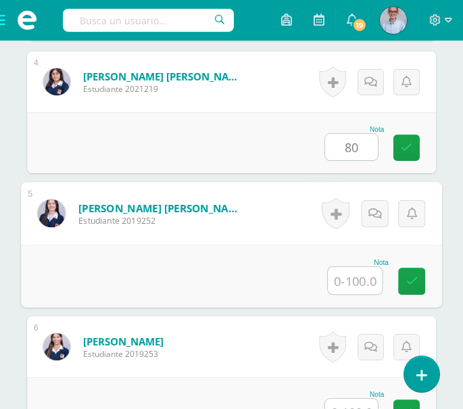
click at [372, 282] on input "text" at bounding box center [355, 280] width 54 height 27
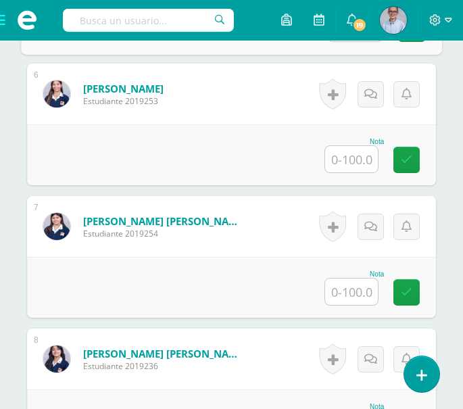
scroll to position [1116, 0]
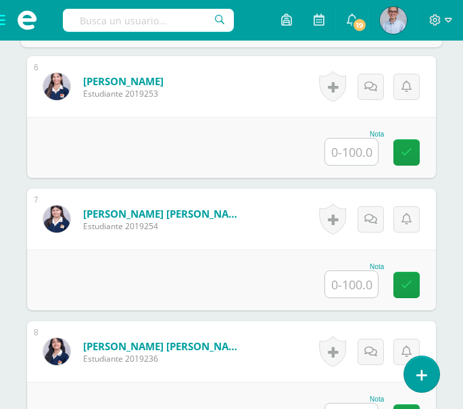
type input "100"
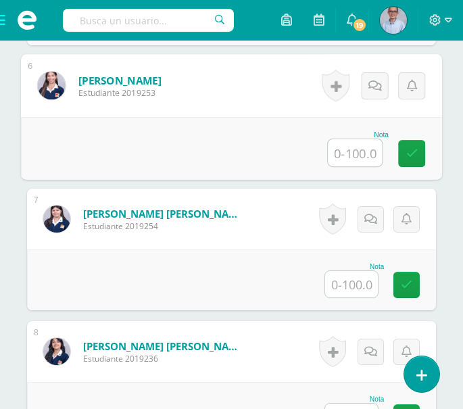
click at [353, 153] on input "text" at bounding box center [355, 152] width 54 height 27
type input "90"
click at [360, 284] on input "text" at bounding box center [351, 284] width 53 height 26
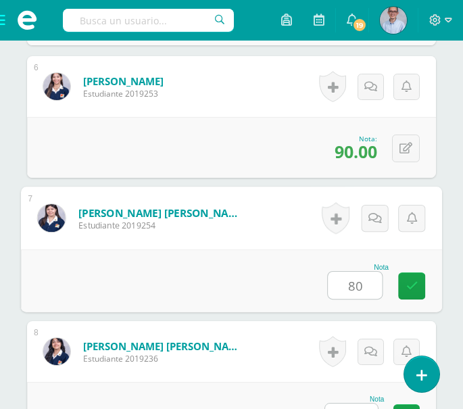
type input "8"
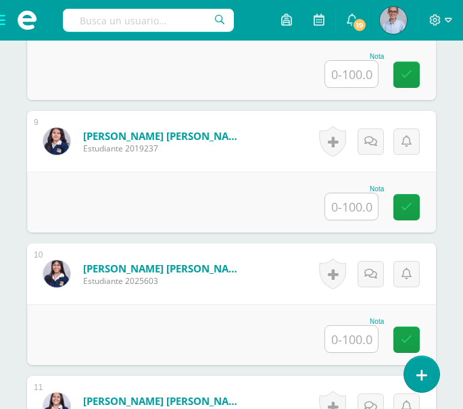
scroll to position [1466, 0]
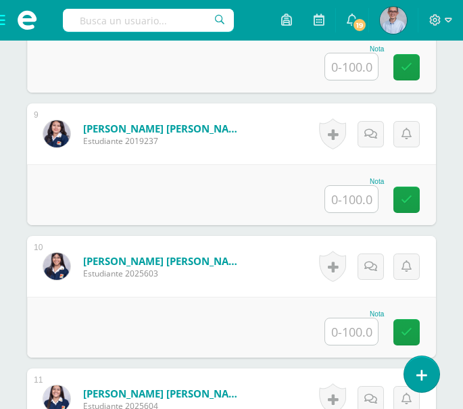
type input "95"
click at [360, 67] on input "text" at bounding box center [355, 67] width 54 height 27
type input "100"
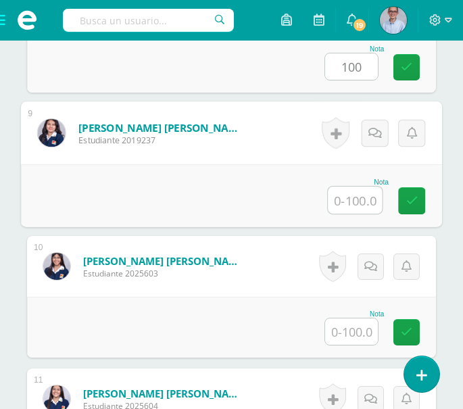
click at [355, 197] on input "text" at bounding box center [355, 199] width 54 height 27
type input "80"
click at [347, 327] on input "text" at bounding box center [351, 331] width 53 height 26
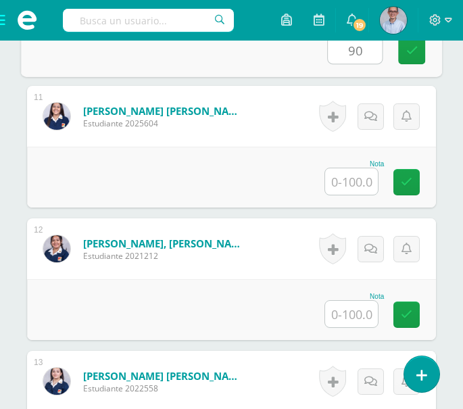
scroll to position [1771, 0]
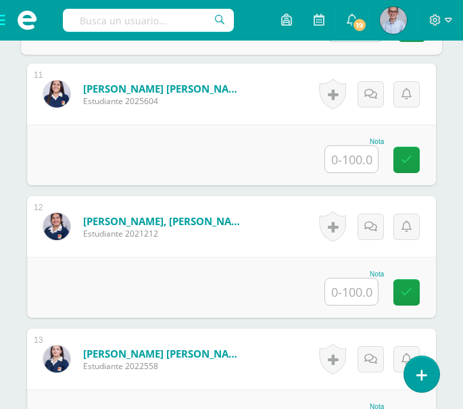
type input "90"
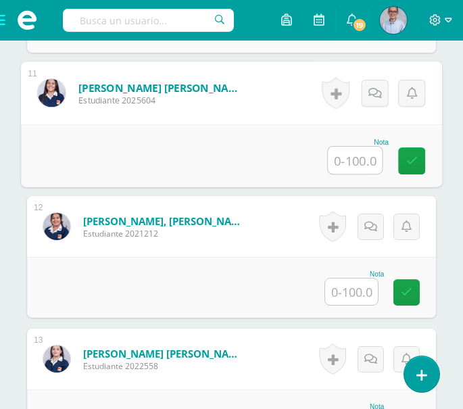
click at [353, 159] on input "text" at bounding box center [355, 160] width 54 height 27
type input "75"
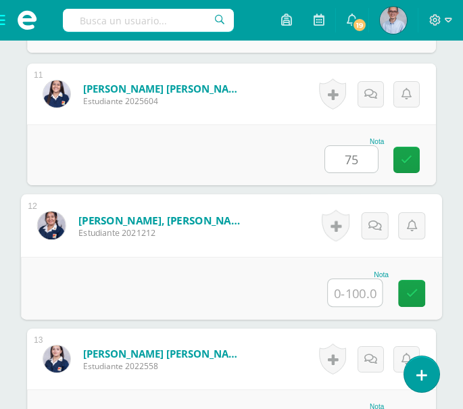
click at [349, 287] on input "text" at bounding box center [355, 292] width 54 height 27
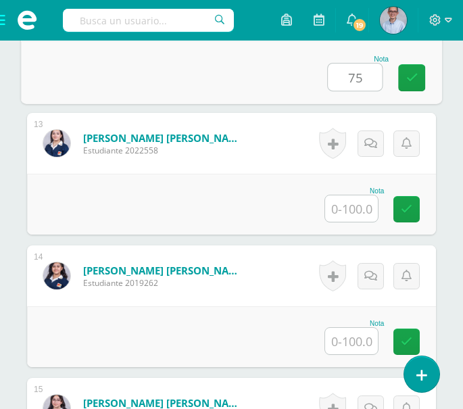
scroll to position [1994, 0]
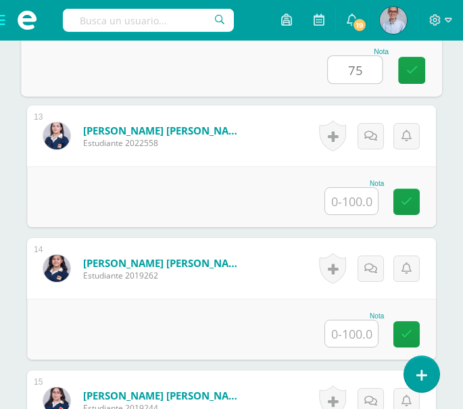
type input "75"
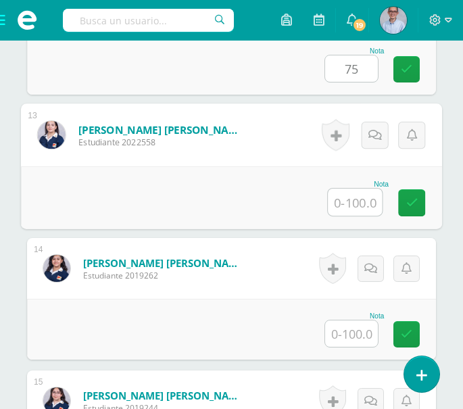
click at [352, 209] on input "text" at bounding box center [355, 201] width 54 height 27
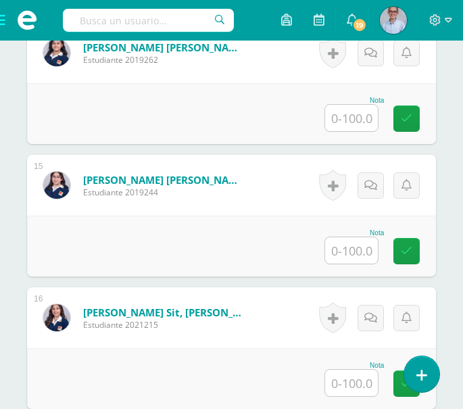
scroll to position [2216, 0]
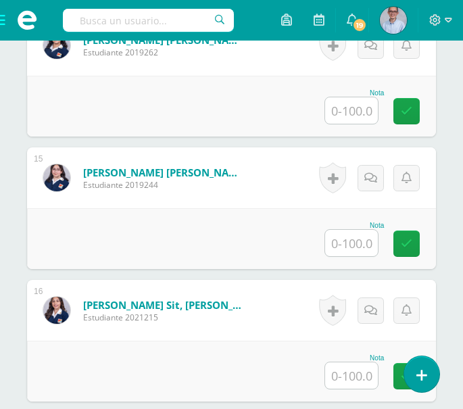
type input "75"
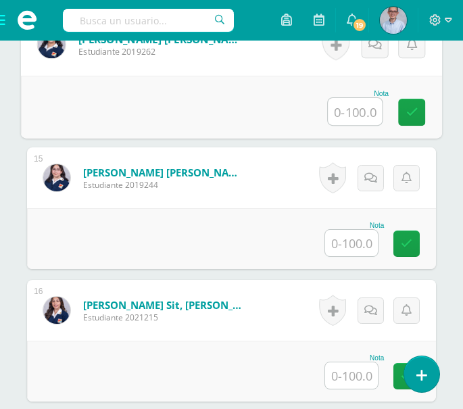
click at [354, 111] on input "text" at bounding box center [355, 111] width 54 height 27
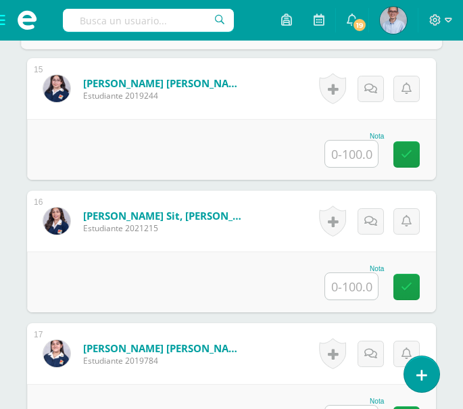
scroll to position [2313, 0]
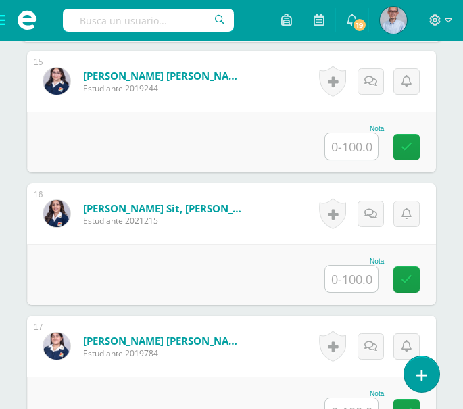
type input "75"
click at [347, 149] on input "text" at bounding box center [351, 146] width 53 height 26
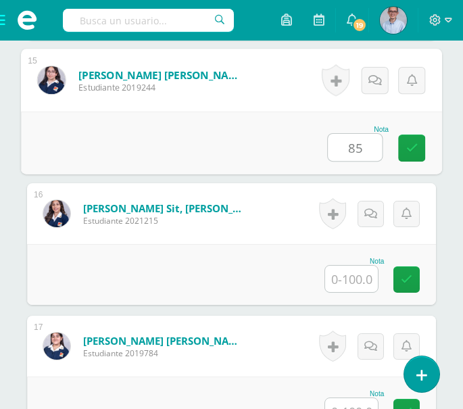
type input "85"
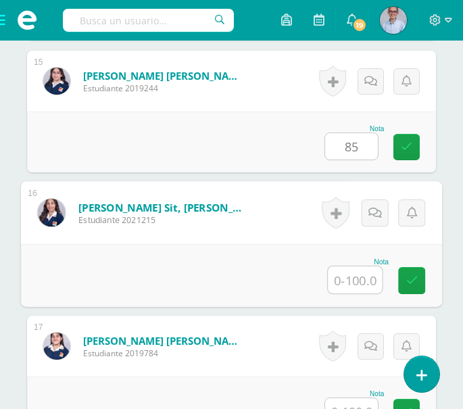
click at [369, 273] on input "text" at bounding box center [355, 279] width 54 height 27
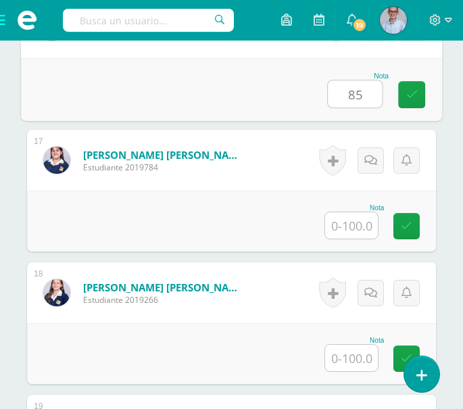
scroll to position [2528, 0]
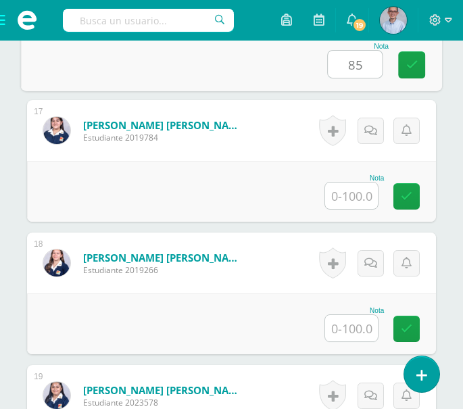
type input "85"
click at [361, 200] on input "text" at bounding box center [351, 195] width 53 height 26
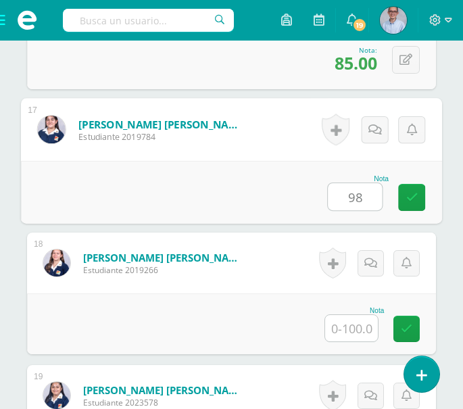
type input "98"
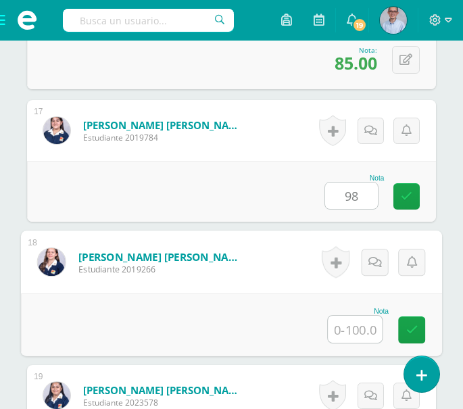
click at [351, 330] on input "text" at bounding box center [355, 328] width 54 height 27
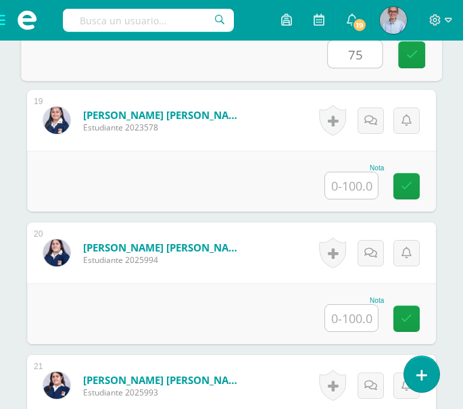
scroll to position [2818, 0]
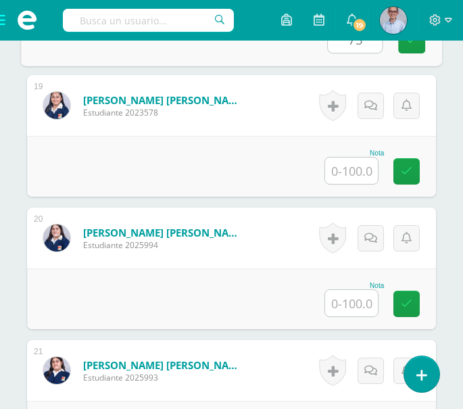
type input "75"
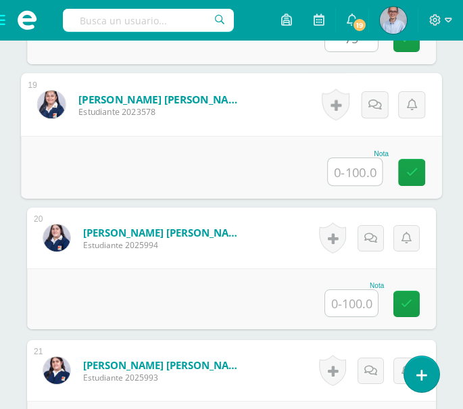
click at [346, 170] on input "text" at bounding box center [355, 171] width 54 height 27
type input "80"
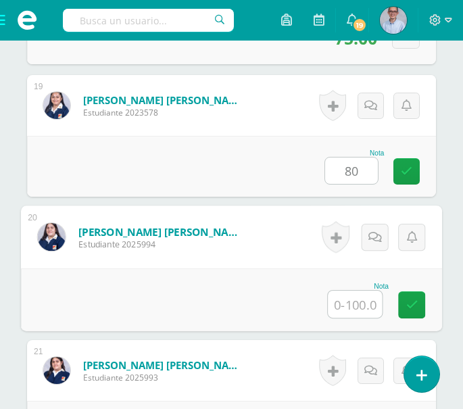
click at [353, 303] on input "text" at bounding box center [355, 303] width 54 height 27
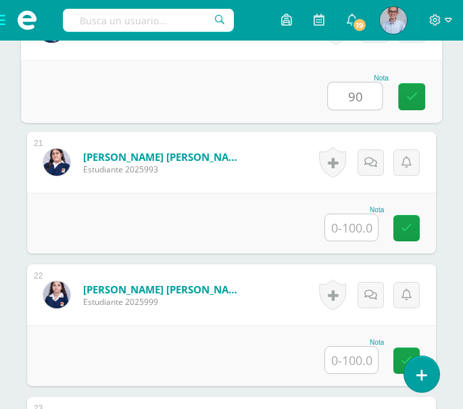
scroll to position [3048, 0]
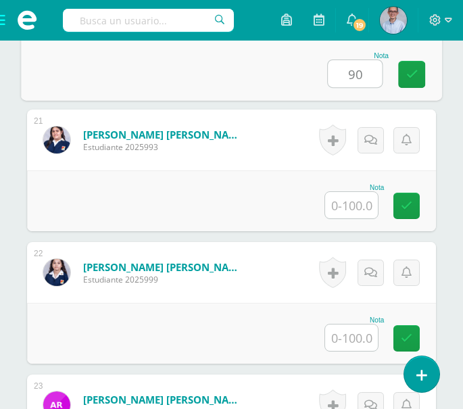
type input "90"
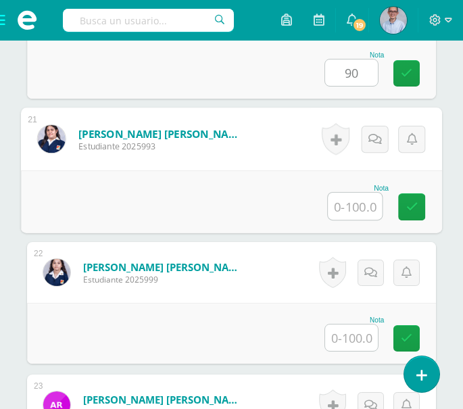
click at [351, 198] on input "text" at bounding box center [355, 205] width 54 height 27
type input "80"
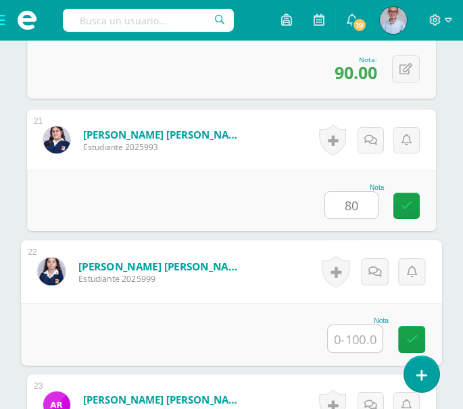
click at [357, 333] on input "text" at bounding box center [355, 338] width 54 height 27
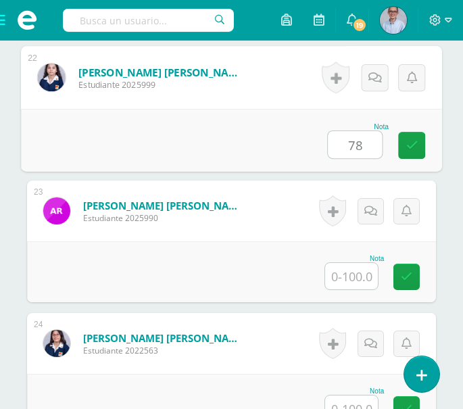
scroll to position [3257, 0]
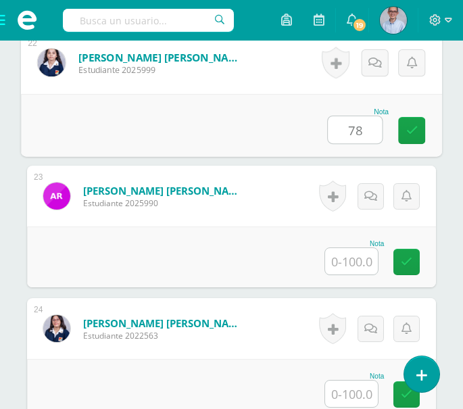
type input "78"
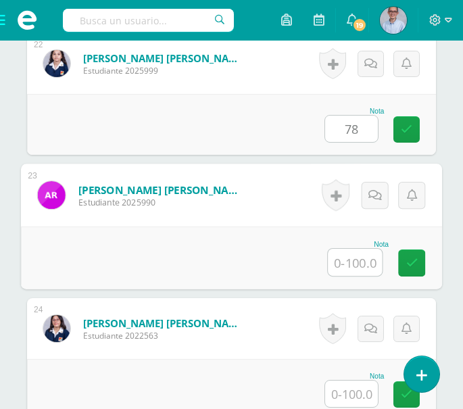
click at [353, 271] on input "text" at bounding box center [355, 262] width 54 height 27
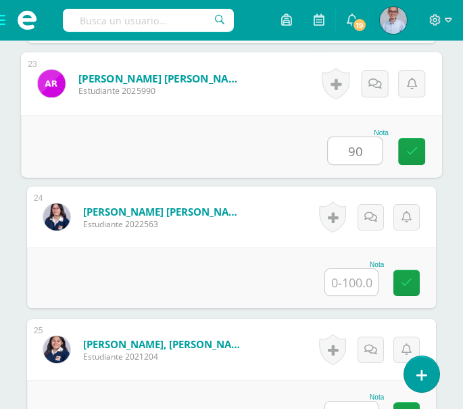
scroll to position [3376, 0]
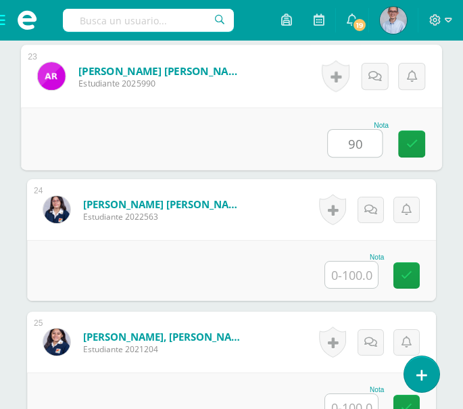
type input "90"
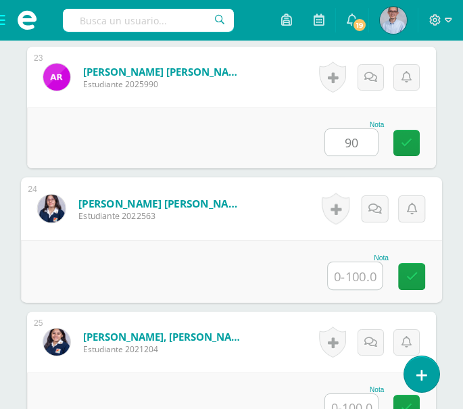
click at [355, 275] on input "text" at bounding box center [355, 275] width 54 height 27
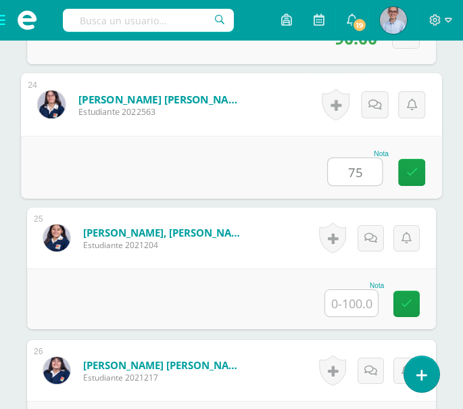
scroll to position [3562, 0]
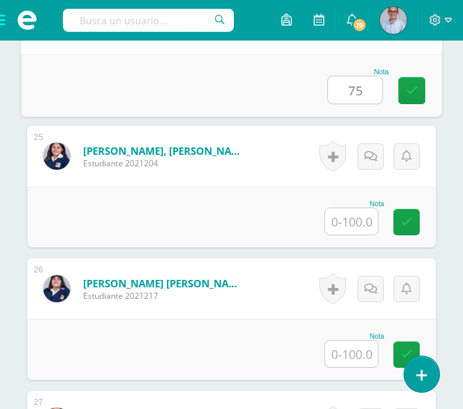
type input "75"
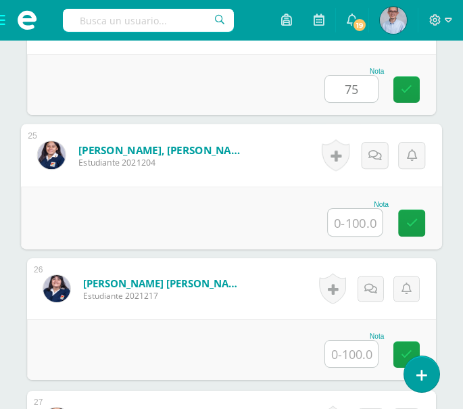
click at [360, 230] on input "text" at bounding box center [355, 222] width 54 height 27
type input "100"
click at [351, 353] on input "text" at bounding box center [351, 353] width 53 height 26
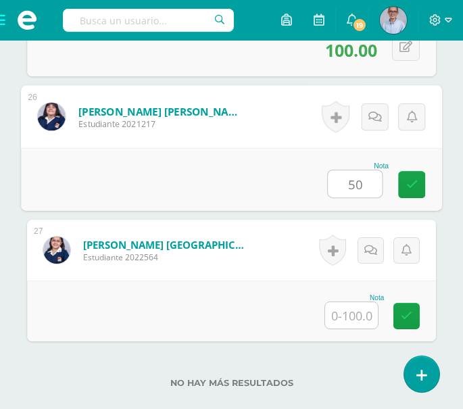
scroll to position [3747, 0]
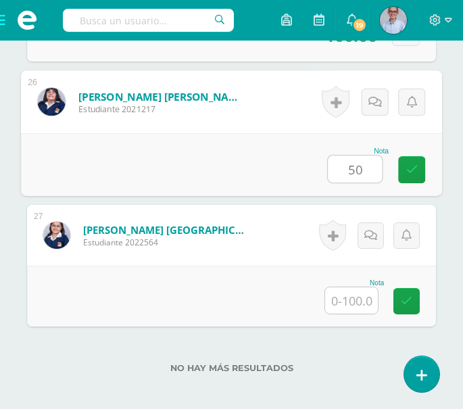
type input "50"
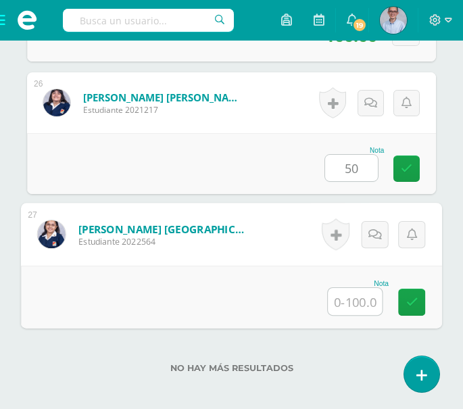
click at [355, 302] on input "text" at bounding box center [355, 301] width 54 height 27
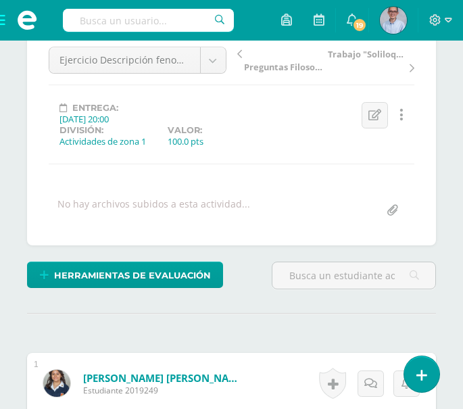
scroll to position [61, 0]
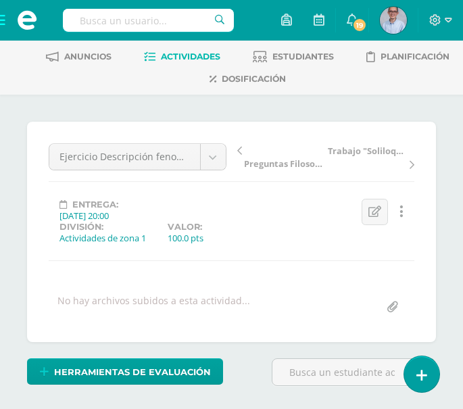
type input "80"
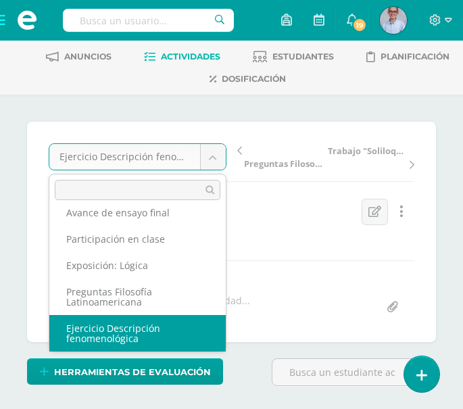
scroll to position [32, 0]
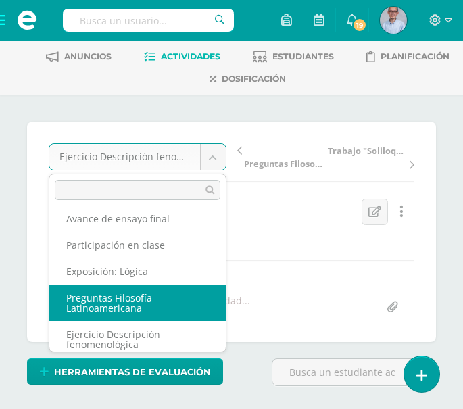
select select "/dashboard/teacher/grade-activity/129401/"
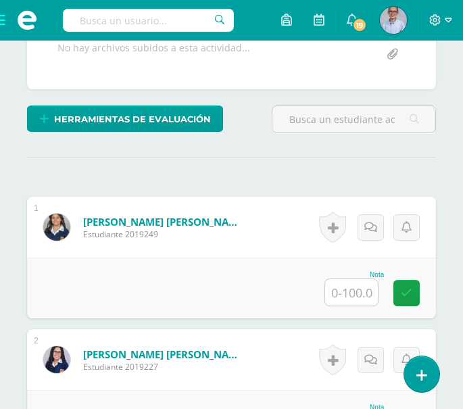
scroll to position [463, 0]
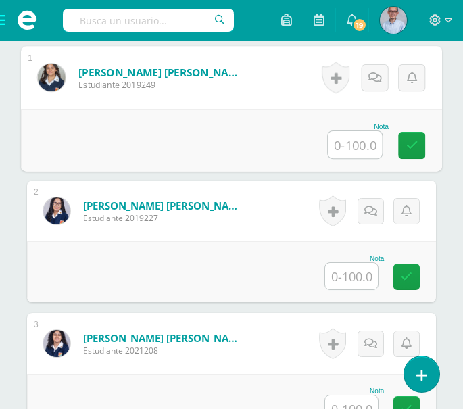
click at [351, 145] on input "text" at bounding box center [355, 144] width 54 height 27
type input "98"
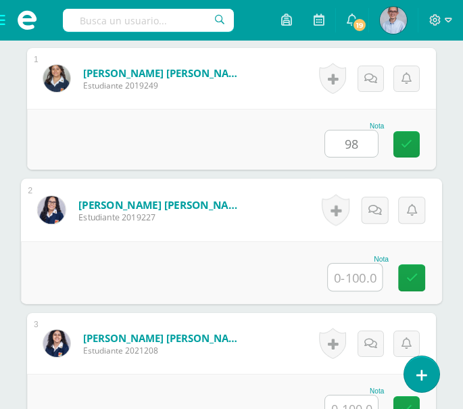
click at [354, 271] on input "text" at bounding box center [355, 276] width 54 height 27
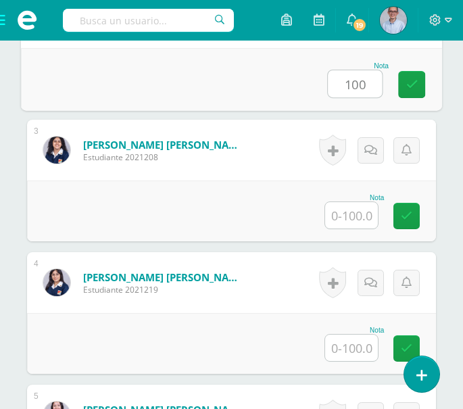
scroll to position [671, 0]
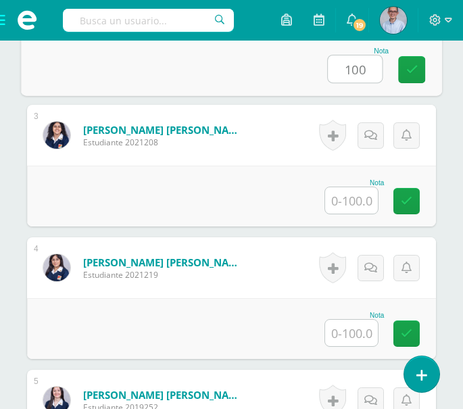
type input "100"
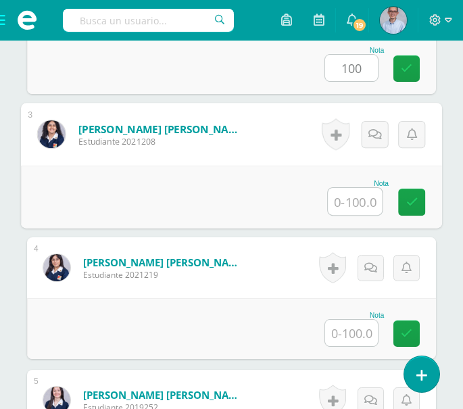
click at [346, 205] on input "text" at bounding box center [355, 201] width 54 height 27
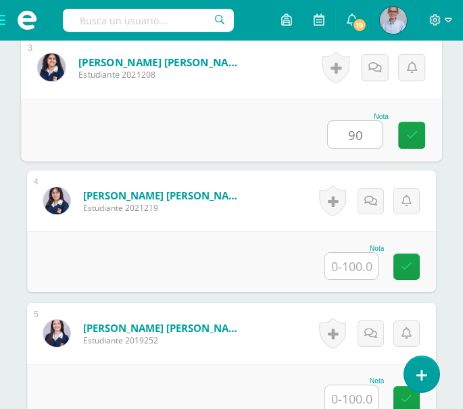
scroll to position [864, 0]
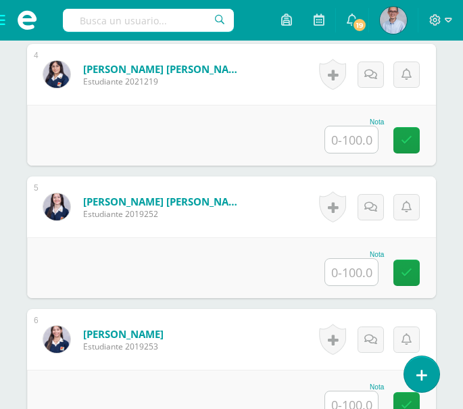
type input "90"
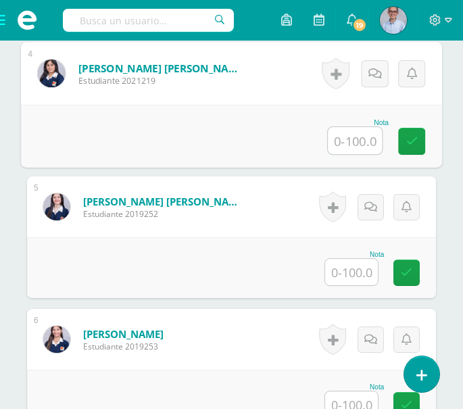
click at [352, 144] on input "text" at bounding box center [355, 140] width 54 height 27
type input "85"
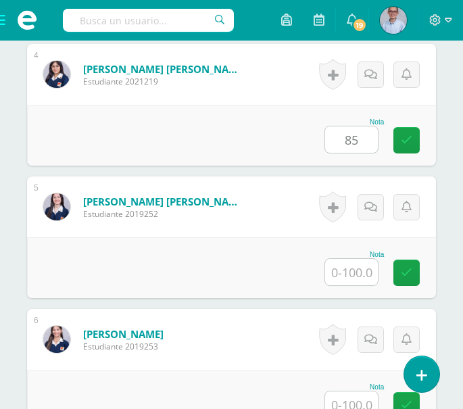
click at [273, 122] on div "Nota 85" at bounding box center [231, 135] width 409 height 61
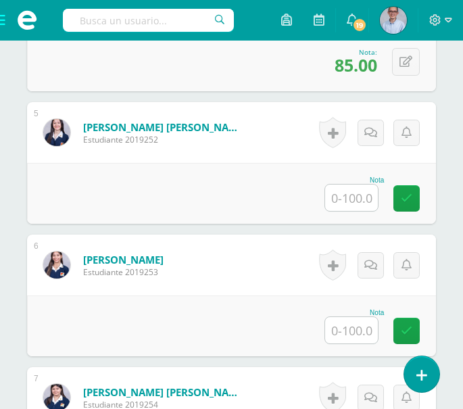
scroll to position [945, 0]
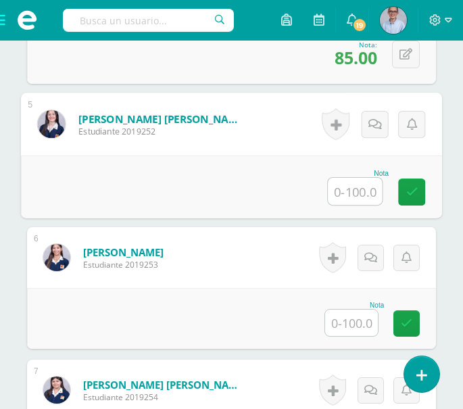
click at [345, 189] on input "text" at bounding box center [355, 191] width 54 height 27
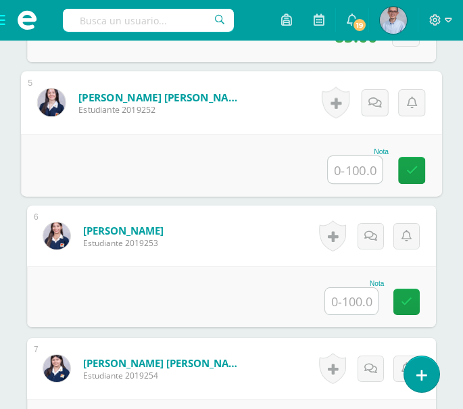
scroll to position [975, 0]
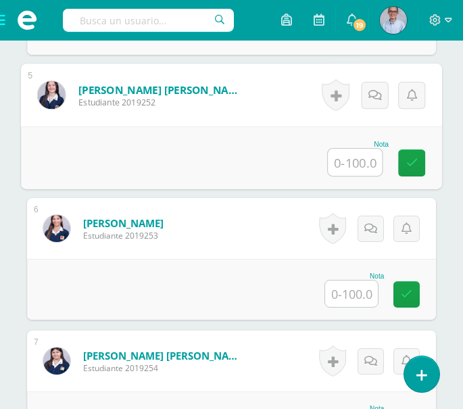
click at [355, 170] on input "text" at bounding box center [355, 162] width 54 height 27
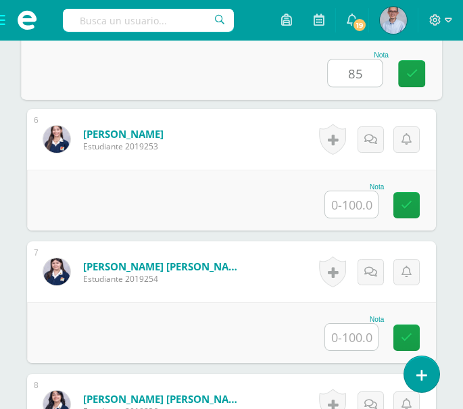
scroll to position [1027, 0]
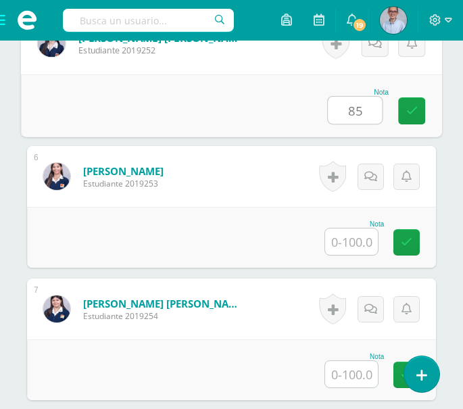
type input "8"
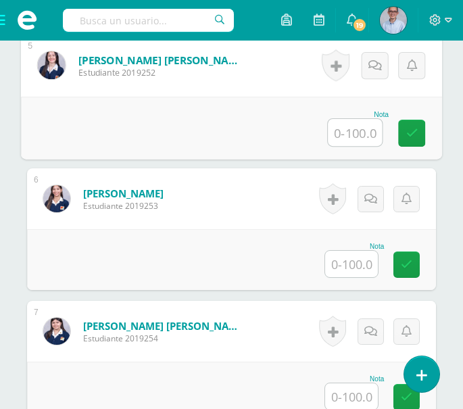
scroll to position [997, 0]
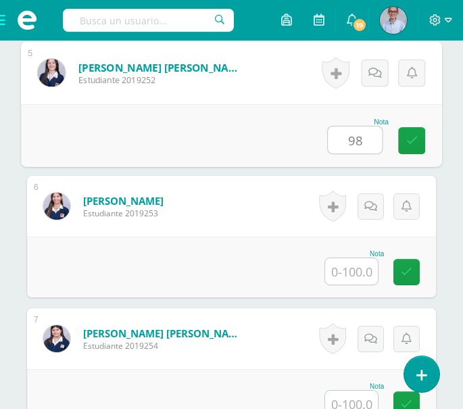
type input "98"
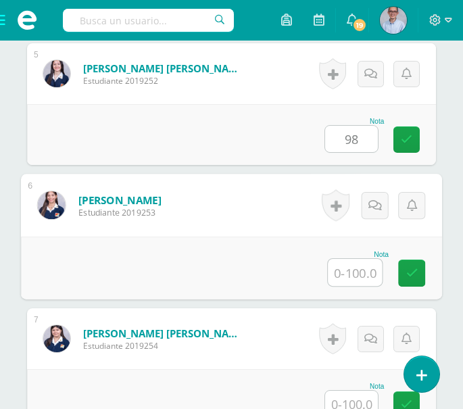
click at [355, 268] on input "text" at bounding box center [355, 272] width 54 height 27
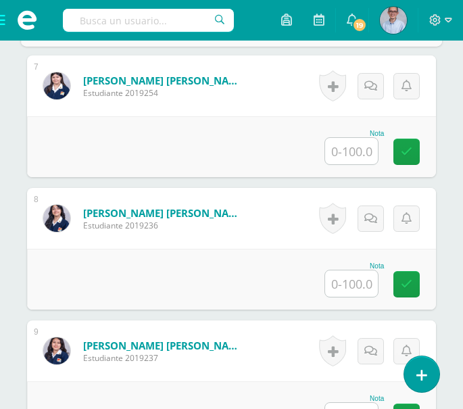
scroll to position [1264, 0]
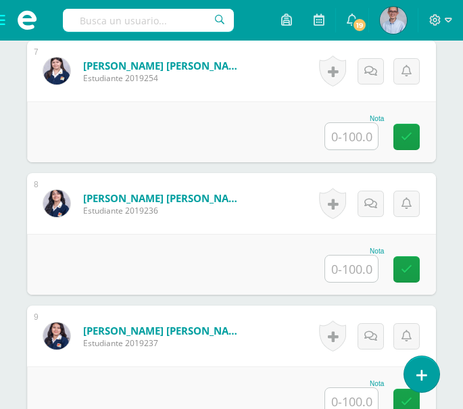
type input "80"
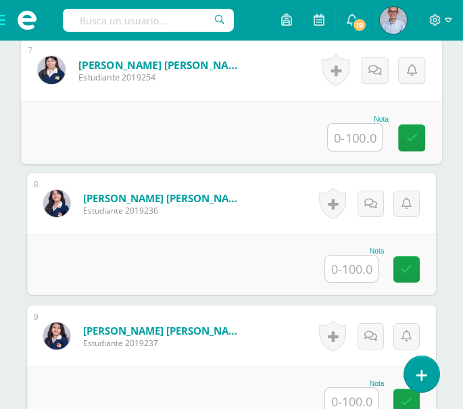
click at [346, 132] on input "text" at bounding box center [355, 137] width 54 height 27
type input "90"
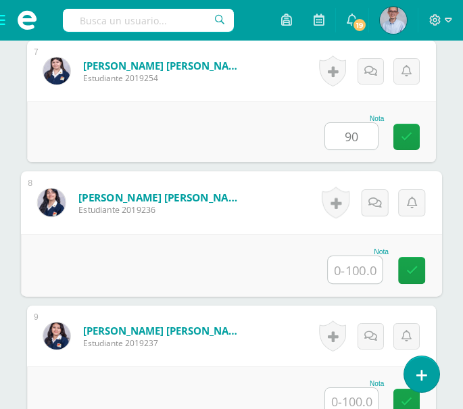
click at [358, 263] on input "text" at bounding box center [355, 269] width 54 height 27
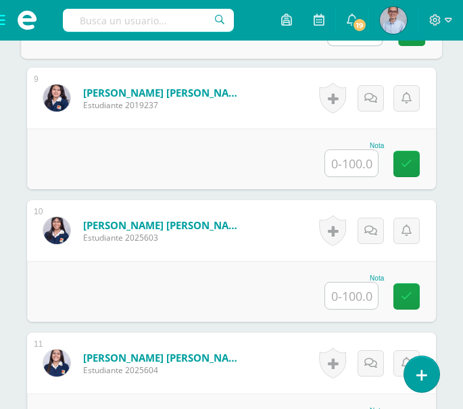
scroll to position [1517, 0]
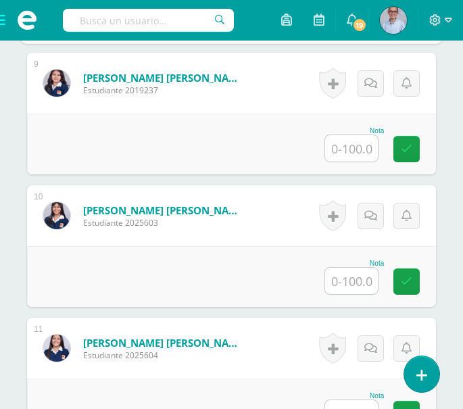
type input "95"
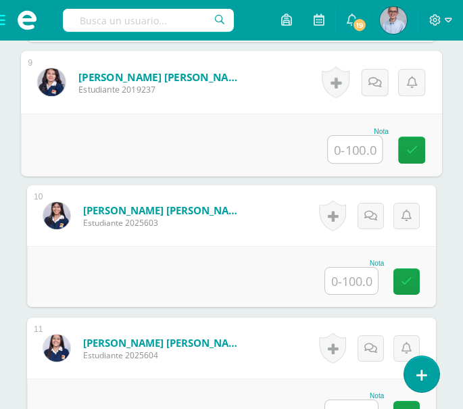
click at [357, 151] on input "text" at bounding box center [355, 149] width 54 height 27
type input "75"
click at [349, 280] on input "text" at bounding box center [351, 280] width 53 height 26
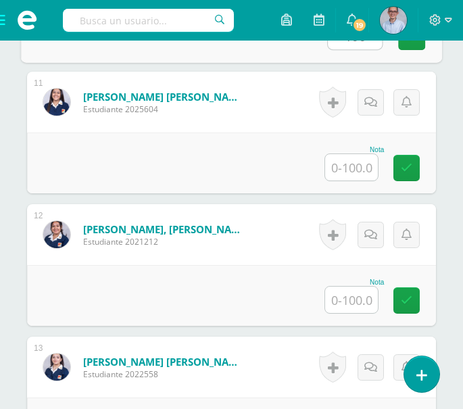
scroll to position [1770, 0]
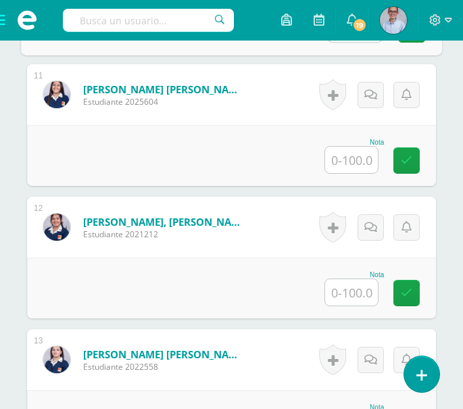
type input "100"
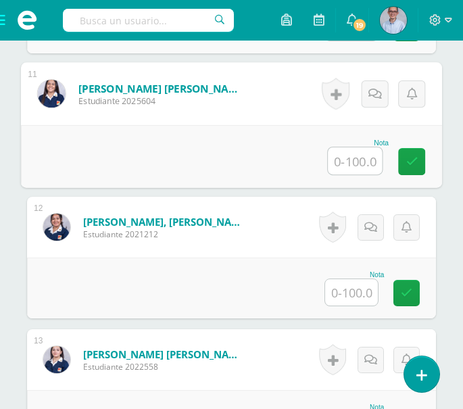
click at [352, 163] on input "text" at bounding box center [355, 160] width 54 height 27
type input "88"
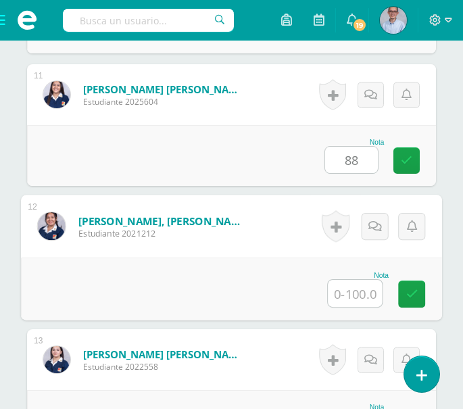
click at [350, 284] on input "text" at bounding box center [355, 293] width 54 height 27
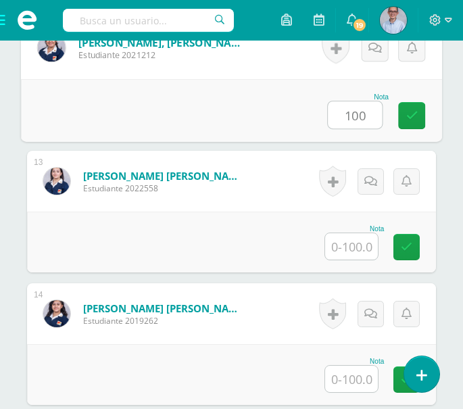
scroll to position [1956, 0]
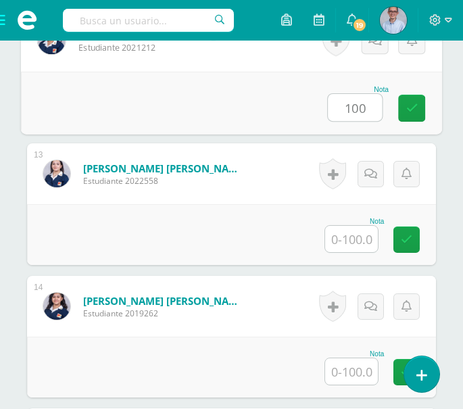
type input "100"
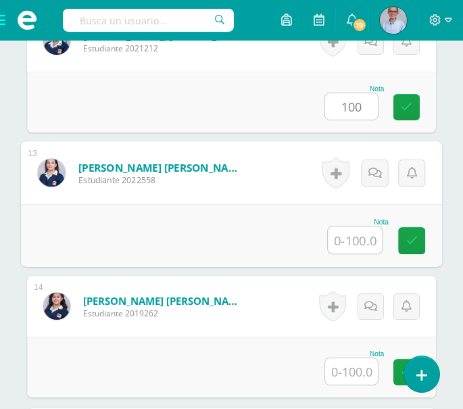
click at [359, 234] on input "text" at bounding box center [355, 239] width 54 height 27
type input "85"
click at [363, 373] on input "text" at bounding box center [351, 371] width 53 height 26
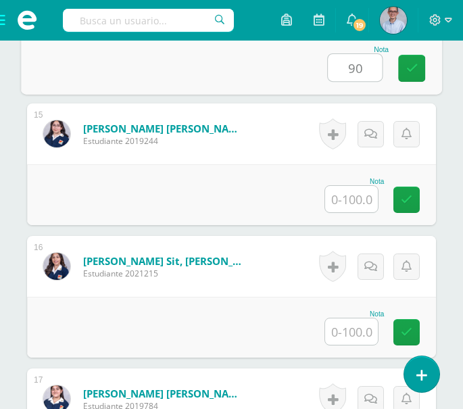
scroll to position [2290, 0]
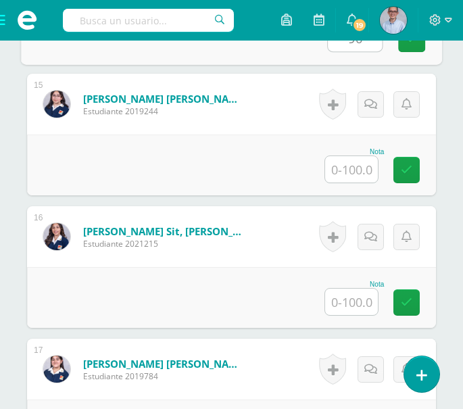
type input "90"
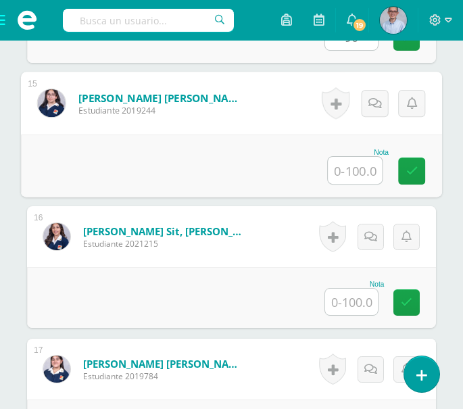
click at [348, 172] on input "text" at bounding box center [355, 170] width 54 height 27
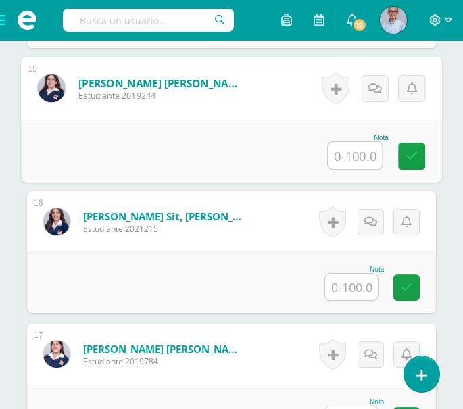
scroll to position [2312, 0]
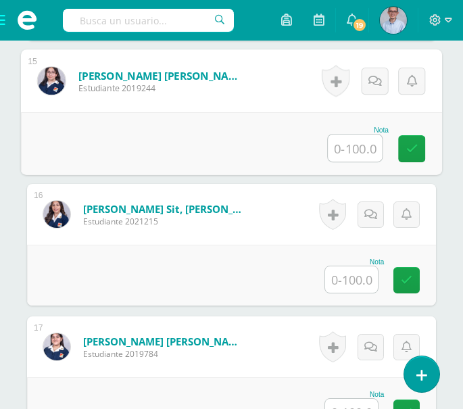
click at [350, 150] on input "text" at bounding box center [355, 147] width 54 height 27
type input "95"
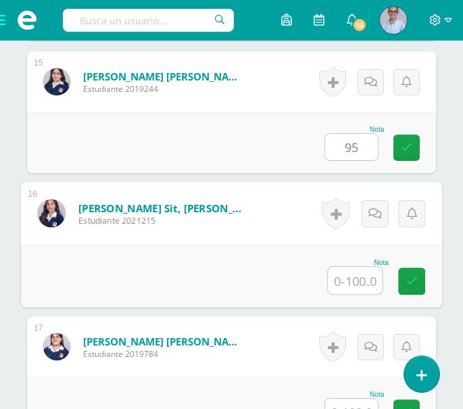
click at [348, 276] on input "text" at bounding box center [355, 280] width 54 height 27
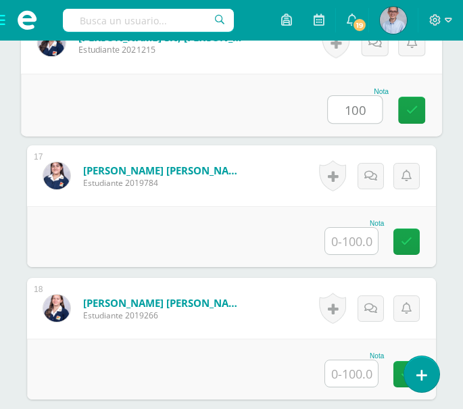
scroll to position [2528, 0]
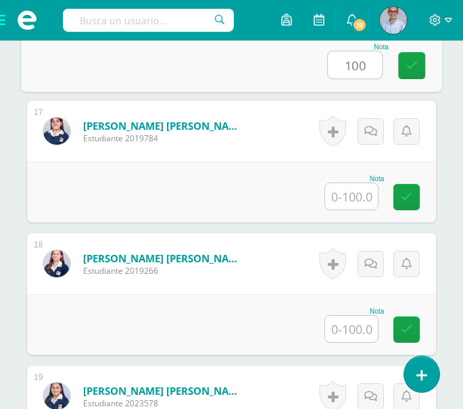
type input "100"
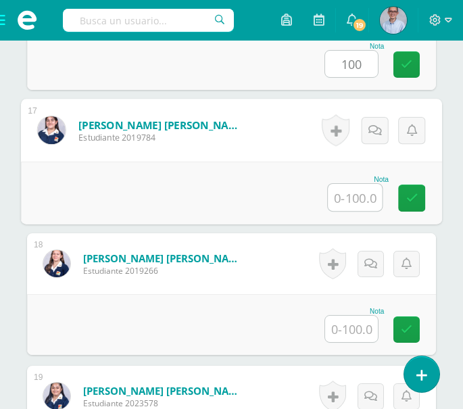
click at [347, 197] on input "text" at bounding box center [355, 197] width 54 height 27
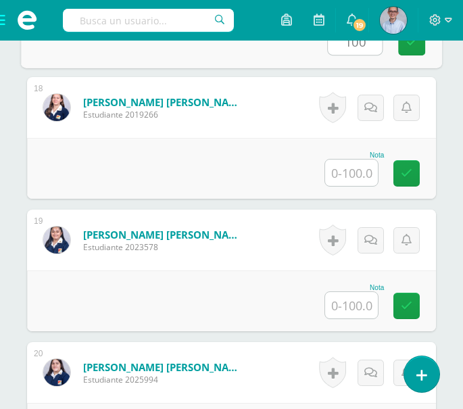
scroll to position [2706, 0]
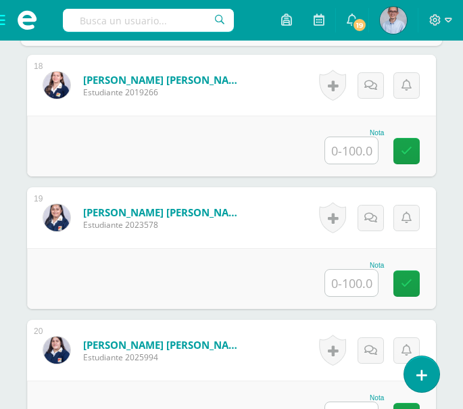
type input "100"
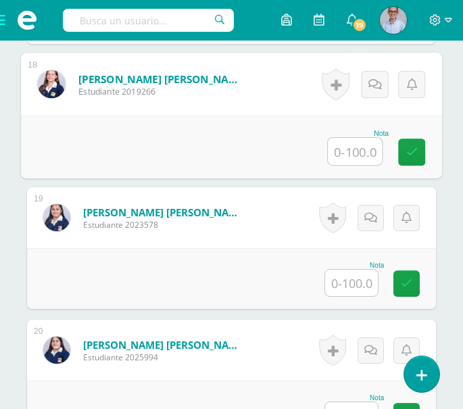
click at [345, 147] on input "text" at bounding box center [355, 151] width 54 height 27
type input "95"
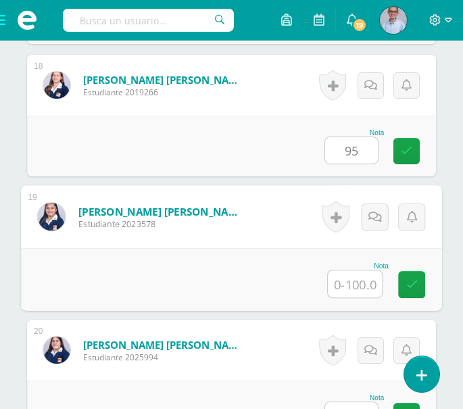
click at [349, 280] on input "text" at bounding box center [355, 283] width 54 height 27
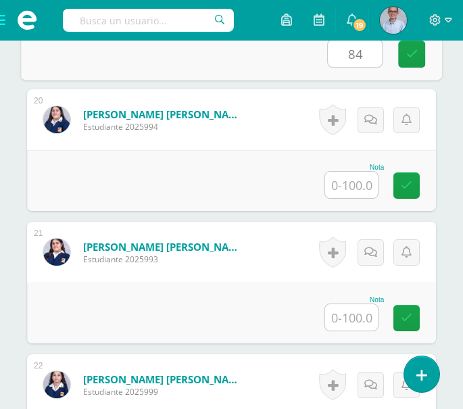
scroll to position [2944, 0]
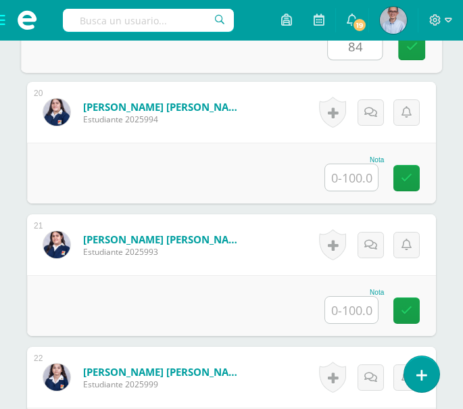
type input "84"
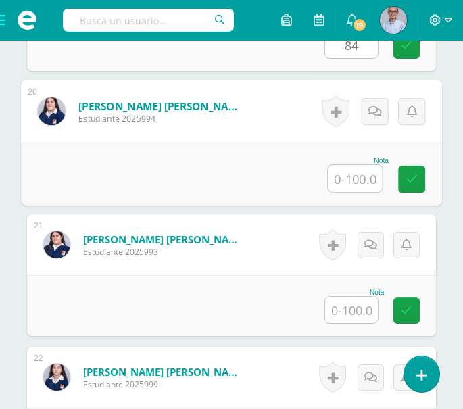
click at [360, 173] on input "text" at bounding box center [355, 178] width 54 height 27
type input "85"
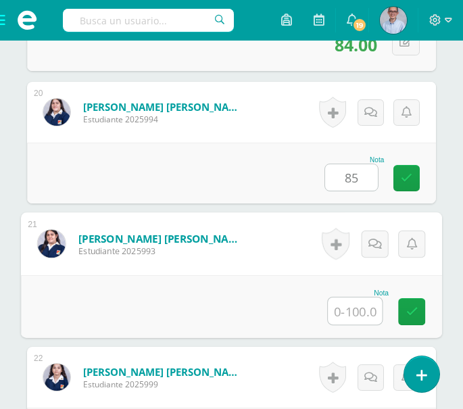
click at [359, 305] on input "text" at bounding box center [355, 310] width 54 height 27
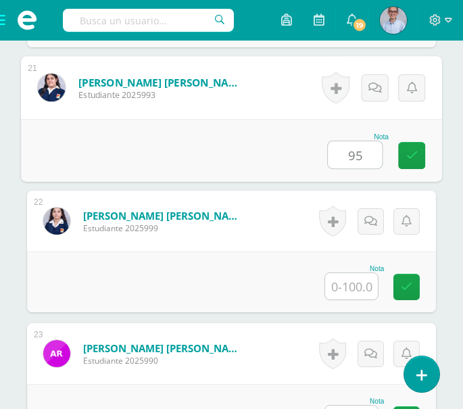
scroll to position [3122, 0]
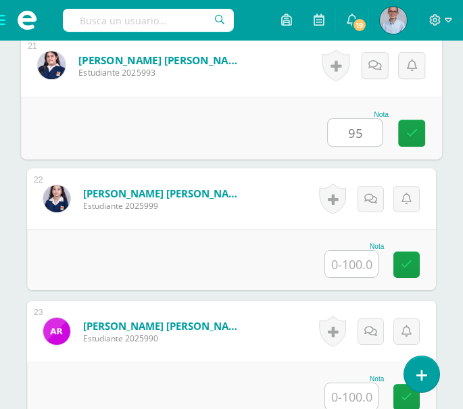
type input "95"
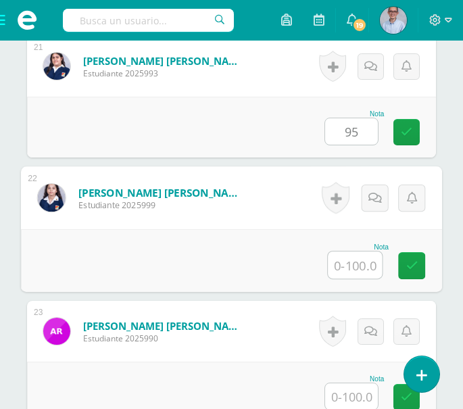
click at [353, 262] on input "text" at bounding box center [355, 264] width 54 height 27
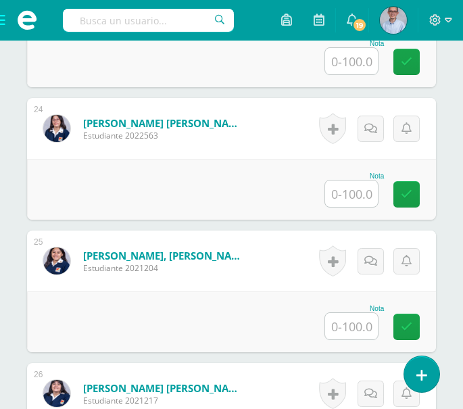
scroll to position [3479, 0]
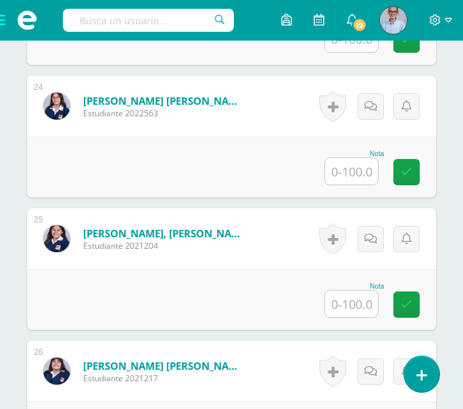
type input "100"
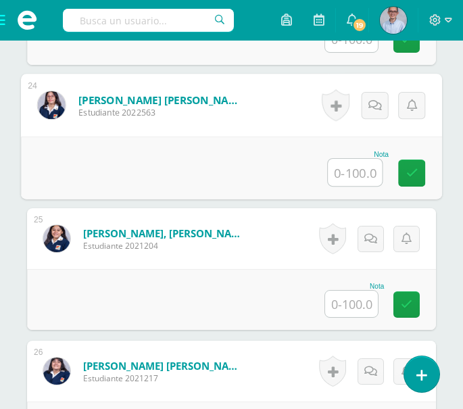
click at [354, 174] on input "text" at bounding box center [355, 172] width 54 height 27
type input "90"
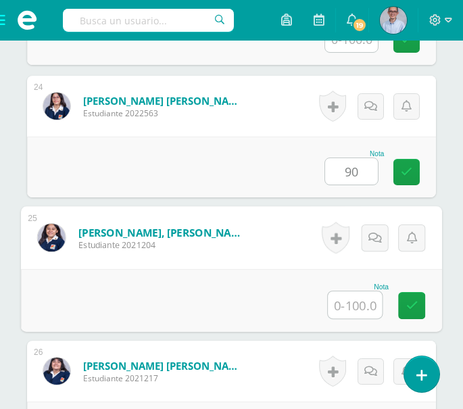
click at [359, 306] on input "text" at bounding box center [355, 304] width 54 height 27
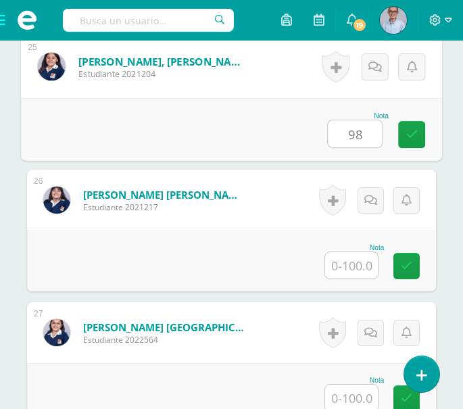
scroll to position [3732, 0]
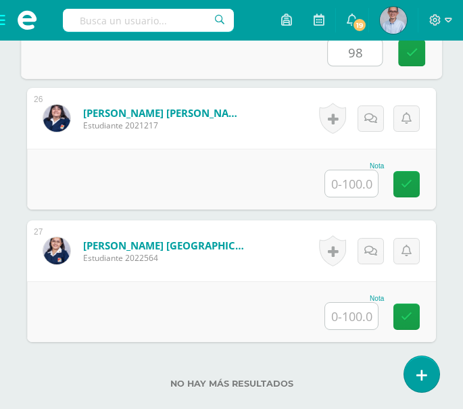
type input "98"
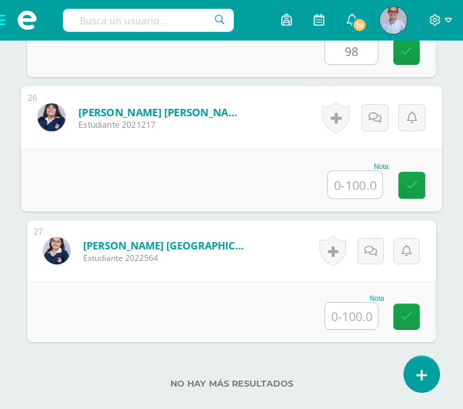
click at [351, 182] on input "text" at bounding box center [355, 184] width 54 height 27
type input "80"
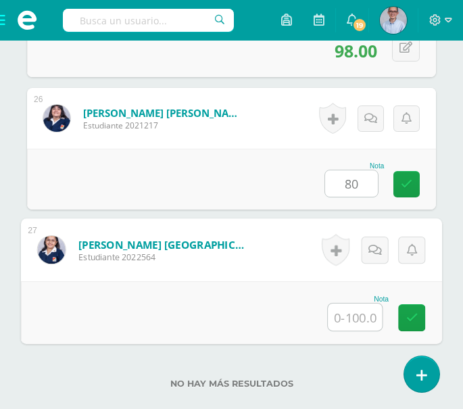
click at [343, 321] on input "text" at bounding box center [355, 316] width 54 height 27
type input "100"
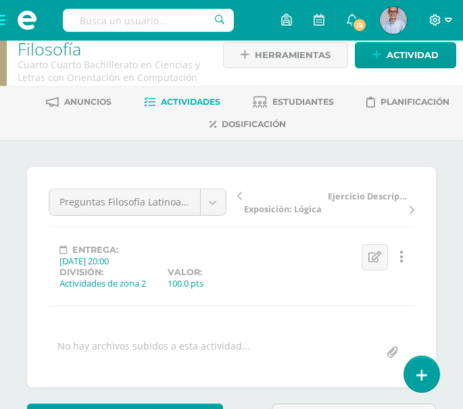
scroll to position [0, 0]
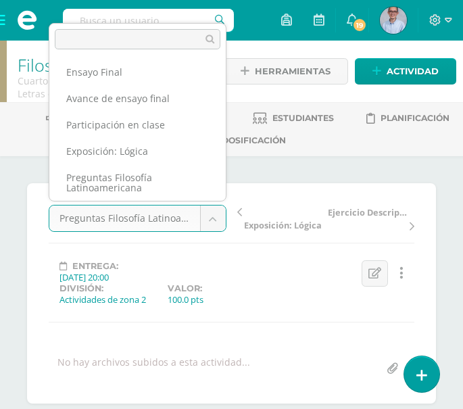
scroll to position [38, 0]
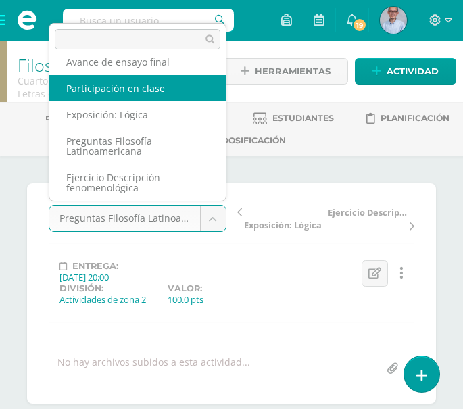
select select "/dashboard/teacher/grade-activity/129404/"
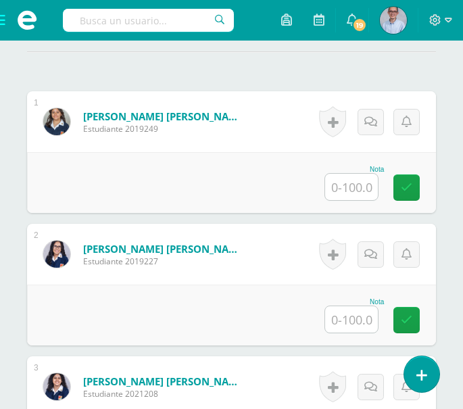
scroll to position [434, 0]
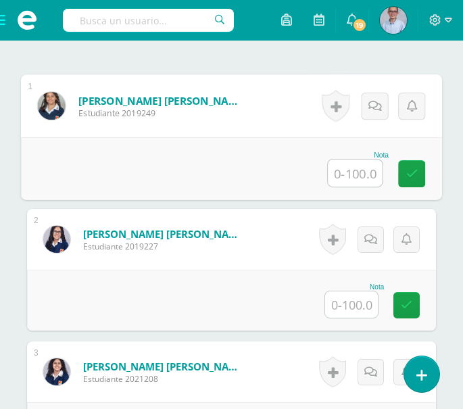
click at [359, 167] on input "text" at bounding box center [355, 172] width 54 height 27
type input "85"
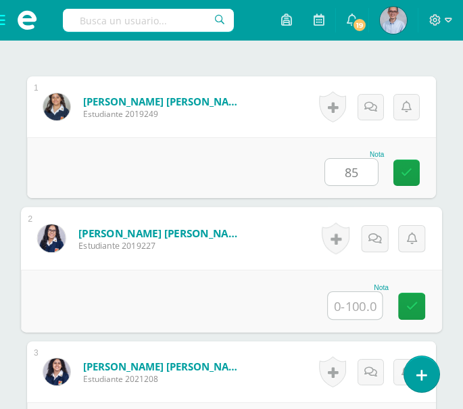
click at [351, 309] on input "text" at bounding box center [355, 305] width 54 height 27
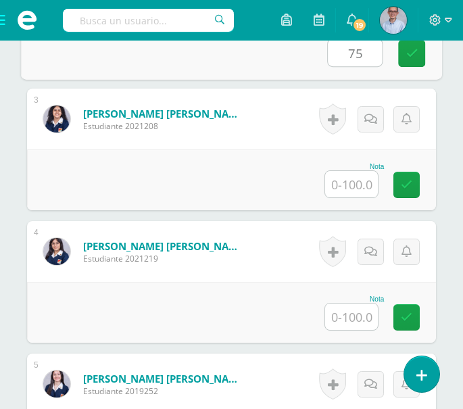
scroll to position [769, 0]
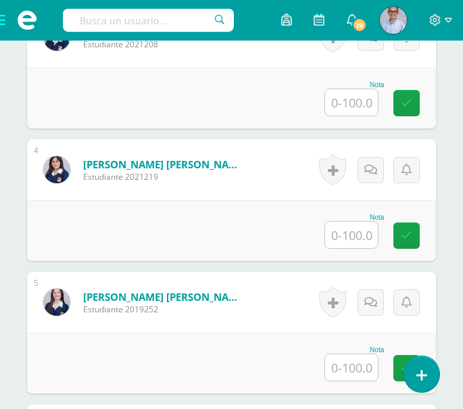
type input "75"
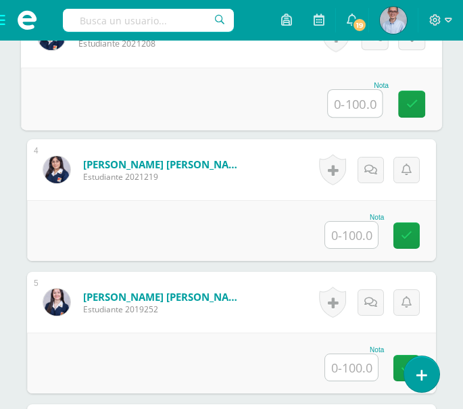
click at [365, 105] on input "text" at bounding box center [355, 103] width 54 height 27
type input "70"
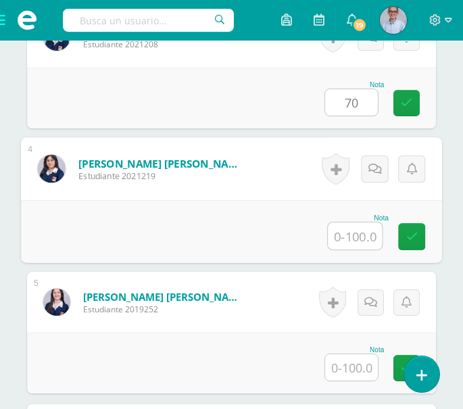
click at [355, 237] on input "text" at bounding box center [355, 235] width 54 height 27
type input "88"
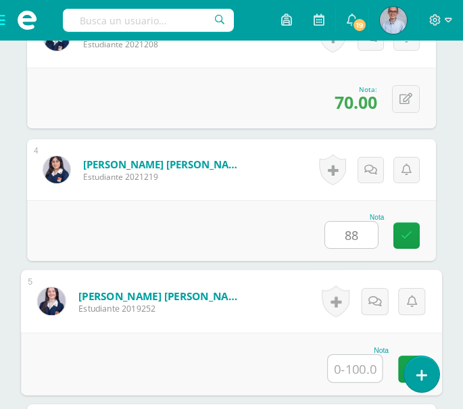
click at [351, 364] on input "text" at bounding box center [355, 368] width 54 height 27
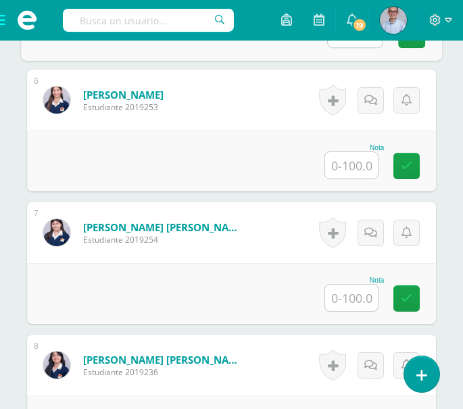
scroll to position [1110, 0]
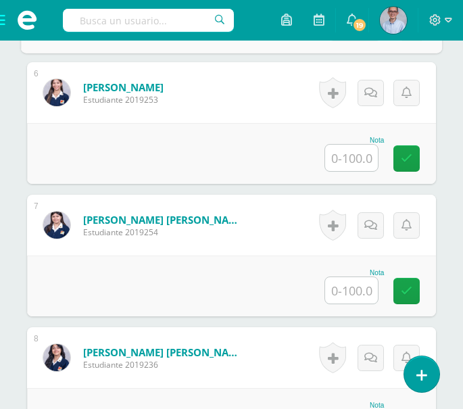
type input "80"
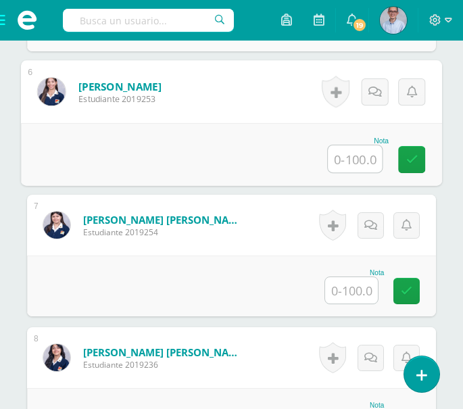
click at [346, 158] on input "text" at bounding box center [355, 158] width 54 height 27
type input "75"
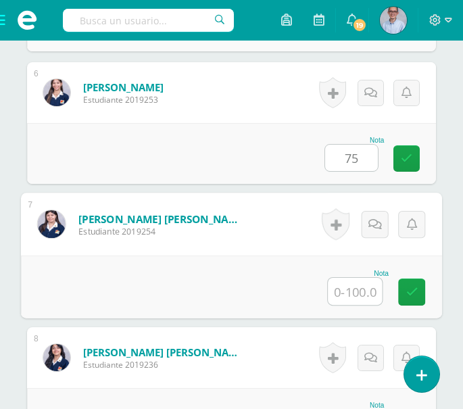
click at [358, 287] on input "text" at bounding box center [355, 291] width 54 height 27
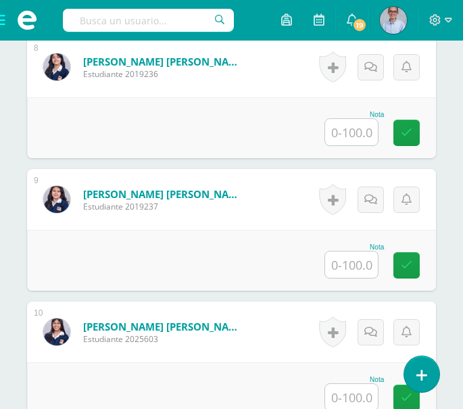
scroll to position [1423, 0]
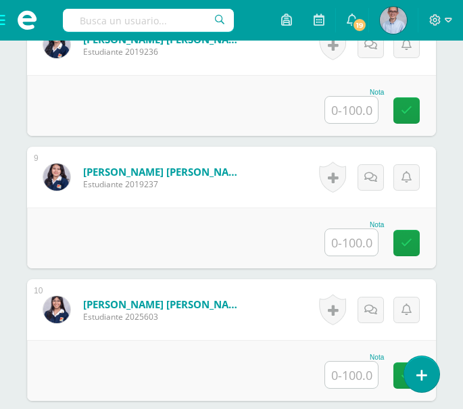
type input "90"
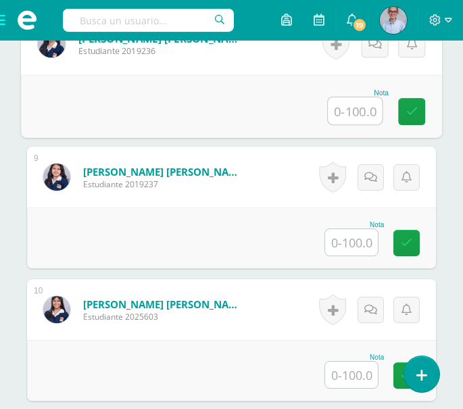
click at [353, 104] on input "text" at bounding box center [355, 110] width 54 height 27
type input "90"
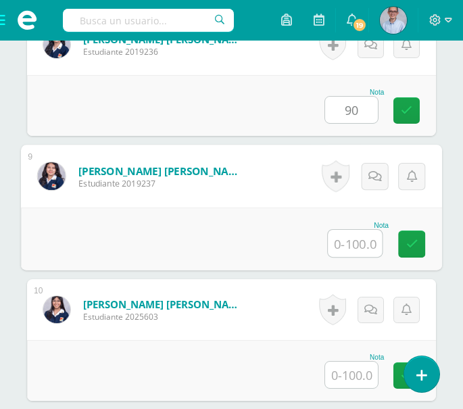
click at [353, 238] on input "text" at bounding box center [355, 243] width 54 height 27
type input "85"
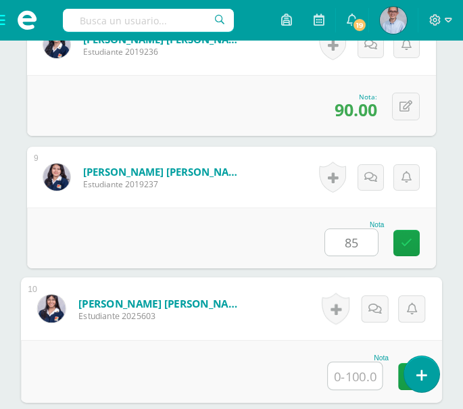
click at [355, 378] on input "text" at bounding box center [355, 375] width 54 height 27
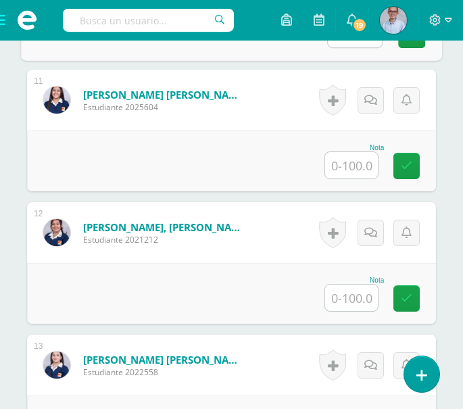
scroll to position [1794, 0]
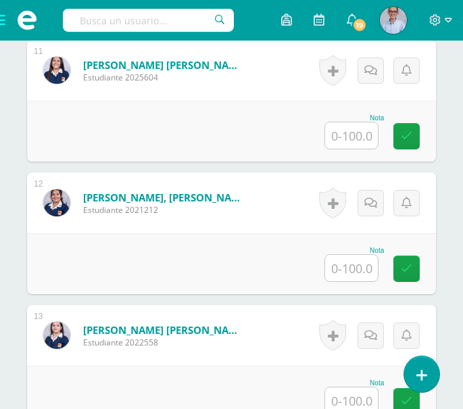
type input "80"
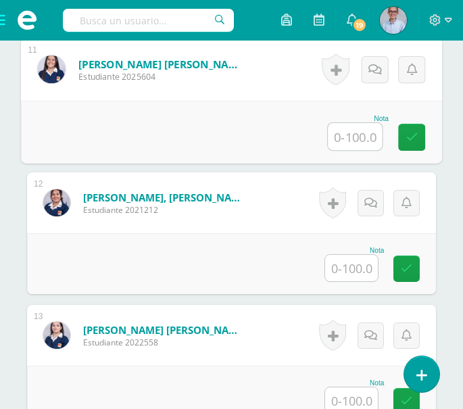
click at [355, 133] on input "text" at bounding box center [355, 136] width 54 height 27
type input "78"
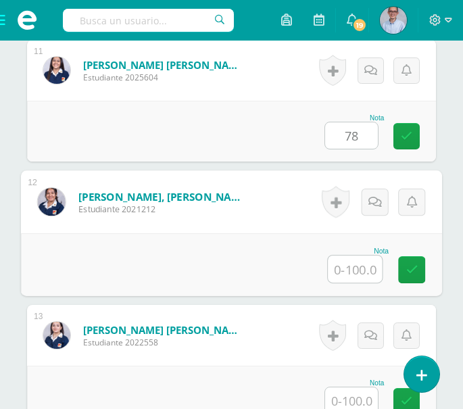
click at [359, 270] on input "text" at bounding box center [355, 268] width 54 height 27
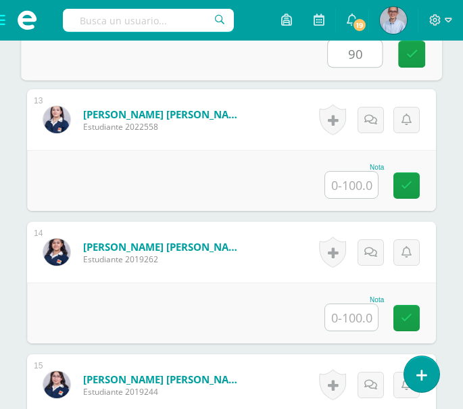
scroll to position [2047, 0]
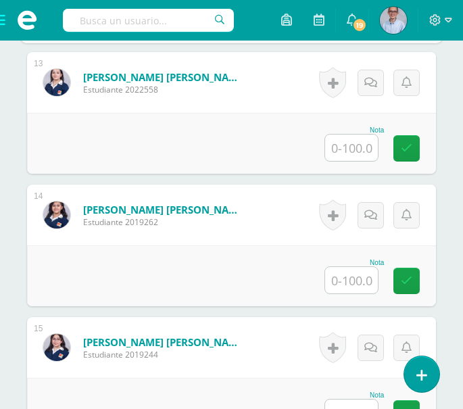
type input "90"
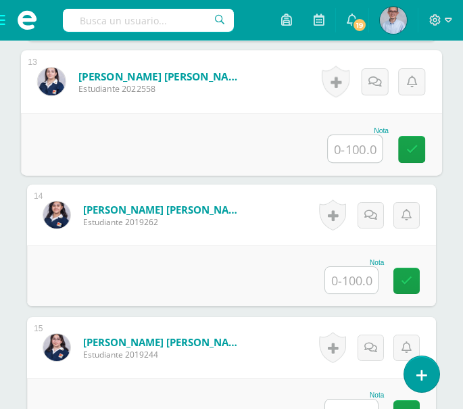
click at [361, 153] on input "text" at bounding box center [355, 148] width 54 height 27
type input "85"
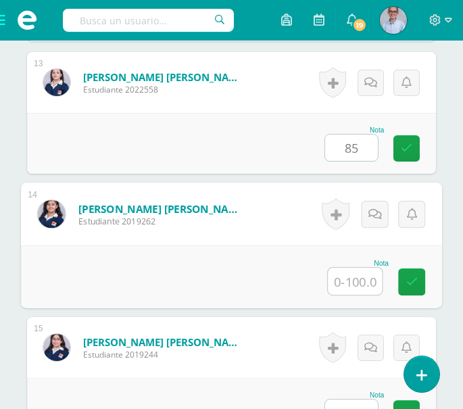
click at [365, 276] on input "text" at bounding box center [355, 280] width 54 height 27
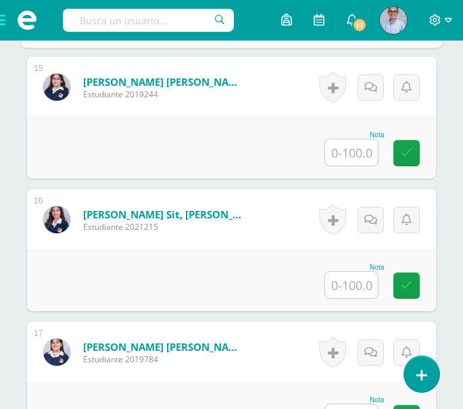
scroll to position [2337, 0]
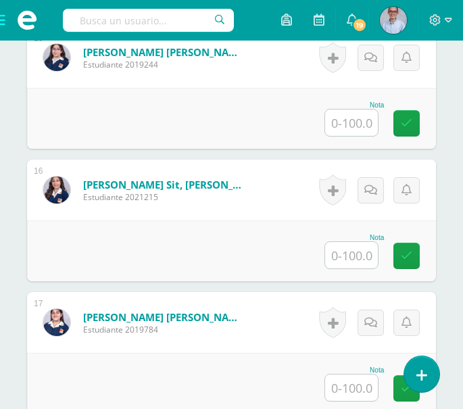
type input "80"
click at [345, 126] on input "text" at bounding box center [351, 122] width 53 height 26
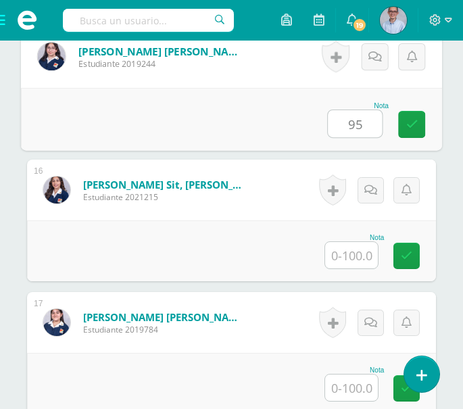
type input "95"
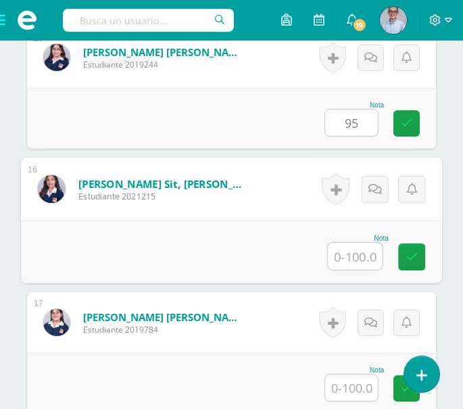
click at [354, 255] on input "text" at bounding box center [355, 255] width 54 height 27
type input "90"
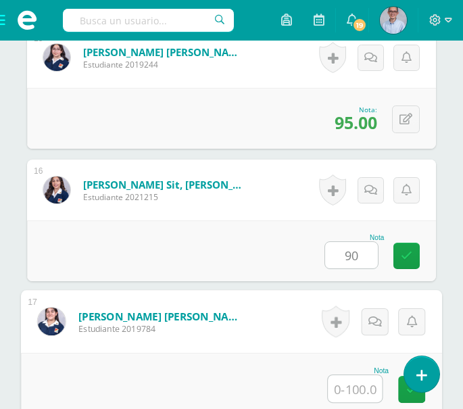
click at [353, 388] on input "text" at bounding box center [355, 388] width 54 height 27
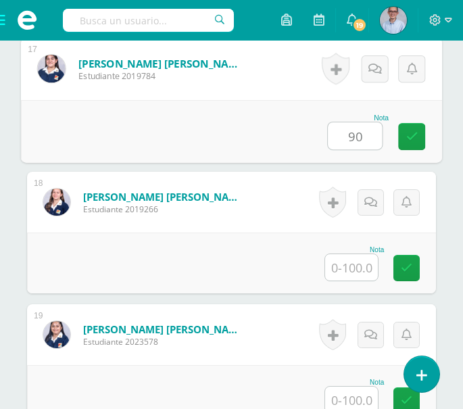
scroll to position [2597, 0]
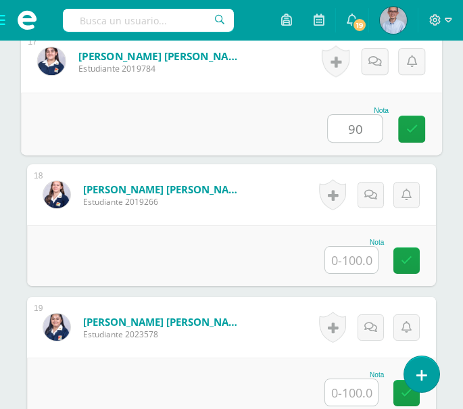
type input "90"
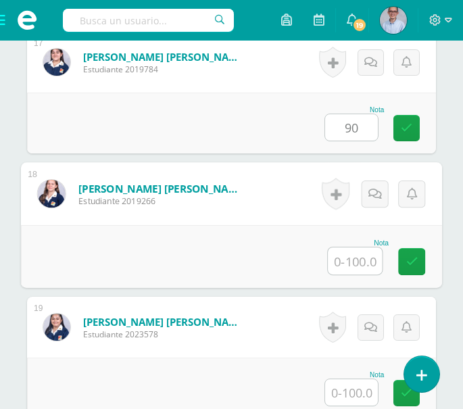
click at [349, 261] on input "text" at bounding box center [355, 260] width 54 height 27
type input "88"
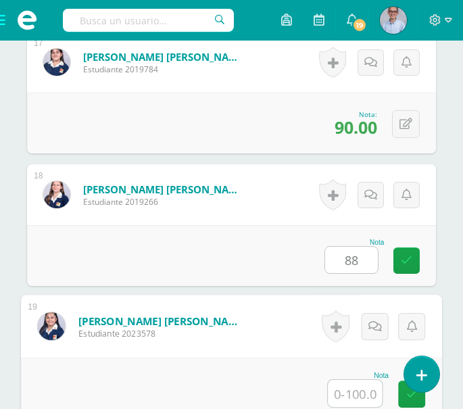
click at [367, 389] on input "text" at bounding box center [355, 393] width 54 height 27
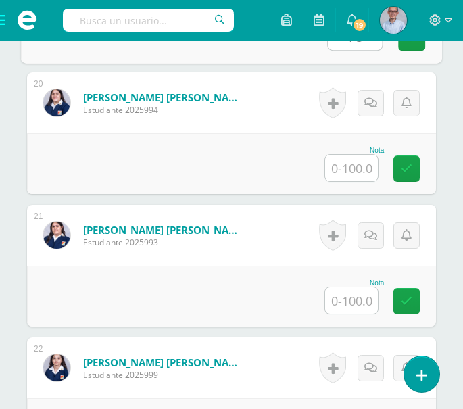
scroll to position [2968, 0]
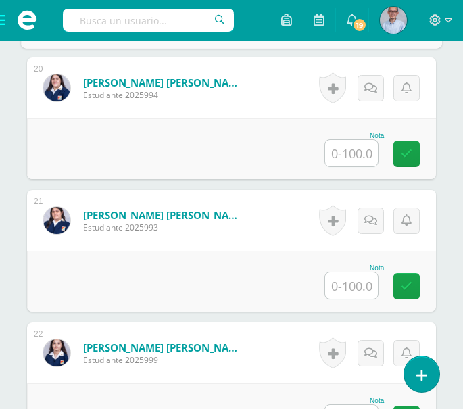
type input "78"
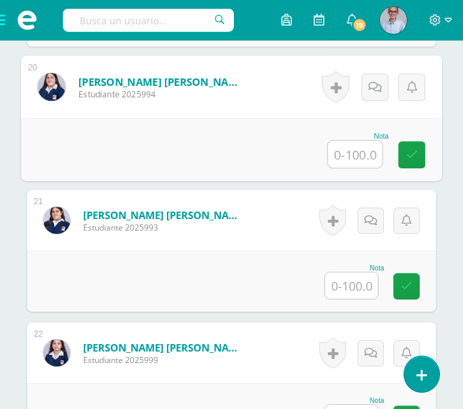
click at [354, 156] on input "text" at bounding box center [355, 153] width 54 height 27
type input "80"
click at [363, 288] on input "text" at bounding box center [351, 285] width 53 height 26
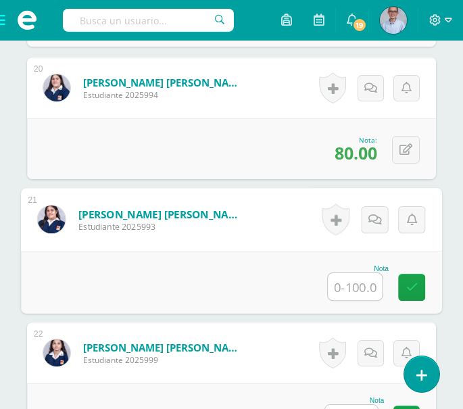
click at [354, 276] on input "text" at bounding box center [355, 286] width 54 height 27
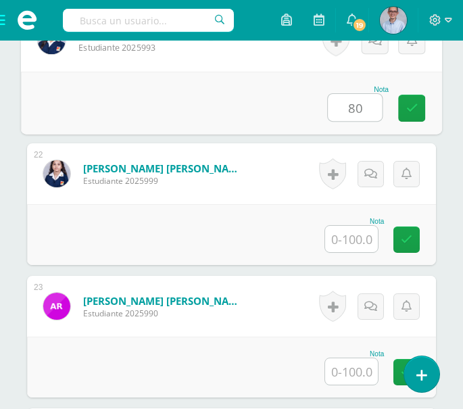
scroll to position [3155, 0]
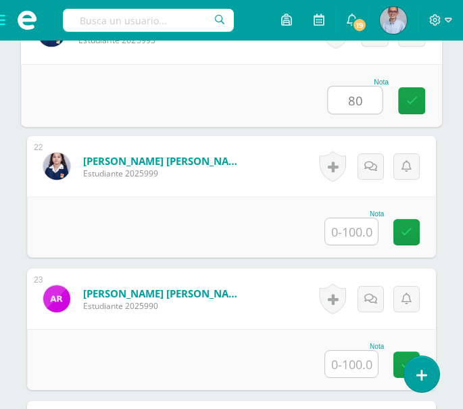
type input "80"
click at [352, 235] on input "text" at bounding box center [351, 231] width 53 height 26
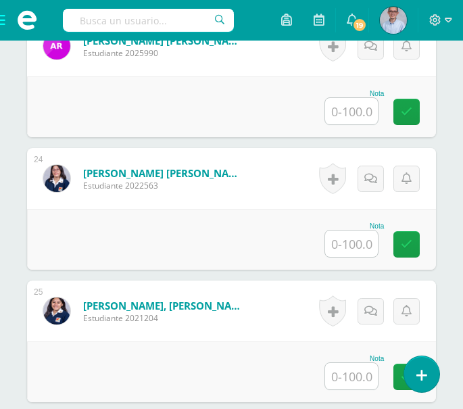
scroll to position [3422, 0]
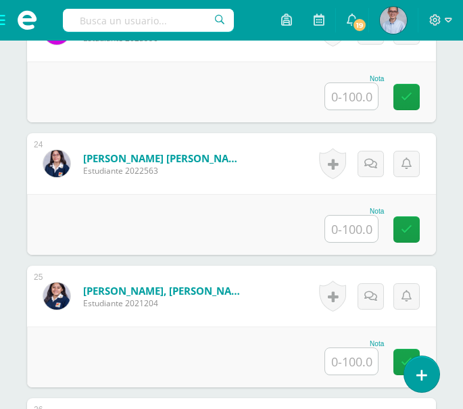
type input "75"
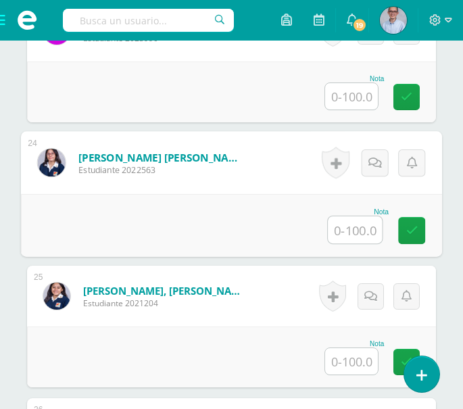
click at [356, 226] on input "text" at bounding box center [355, 229] width 54 height 27
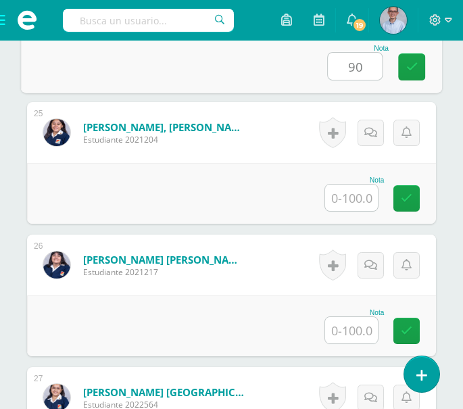
scroll to position [3608, 0]
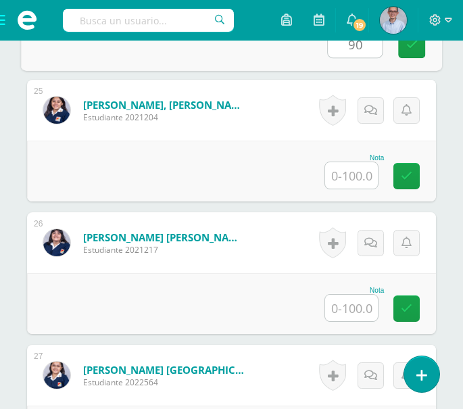
type input "90"
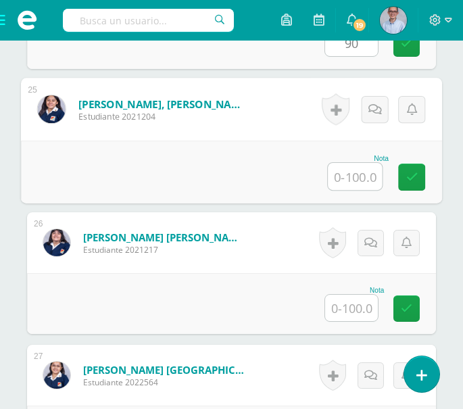
click at [355, 178] on input "text" at bounding box center [355, 176] width 54 height 27
type input "90"
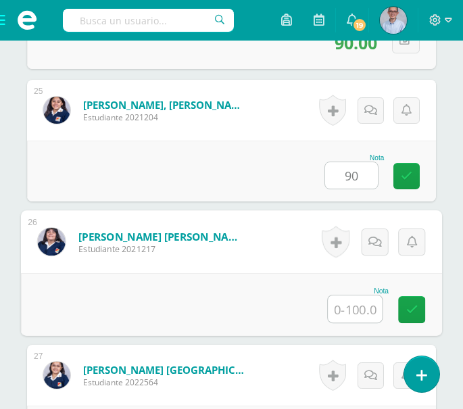
click at [361, 311] on input "text" at bounding box center [355, 308] width 54 height 27
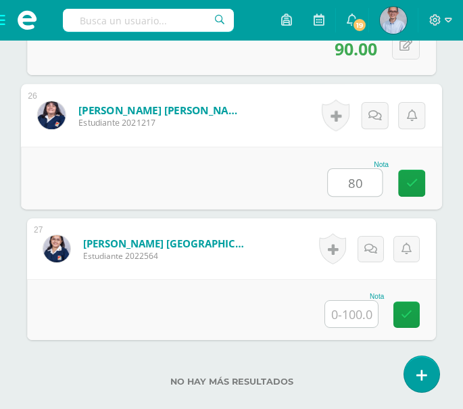
scroll to position [3741, 0]
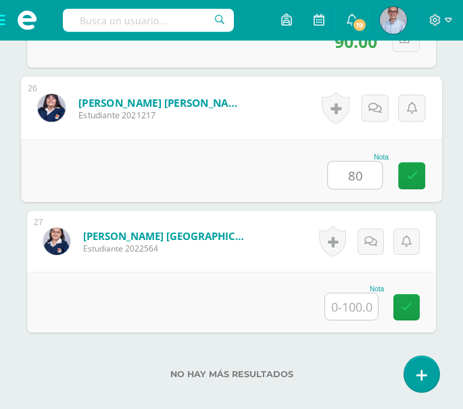
type input "80"
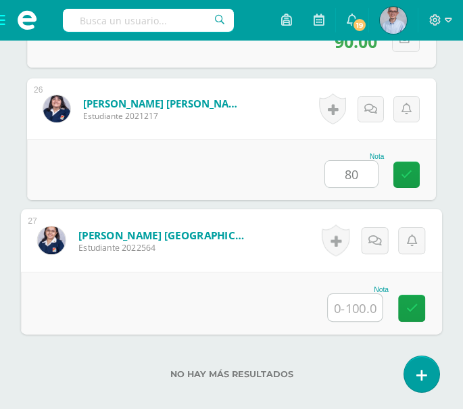
click at [349, 309] on input "text" at bounding box center [355, 307] width 54 height 27
type input "95"
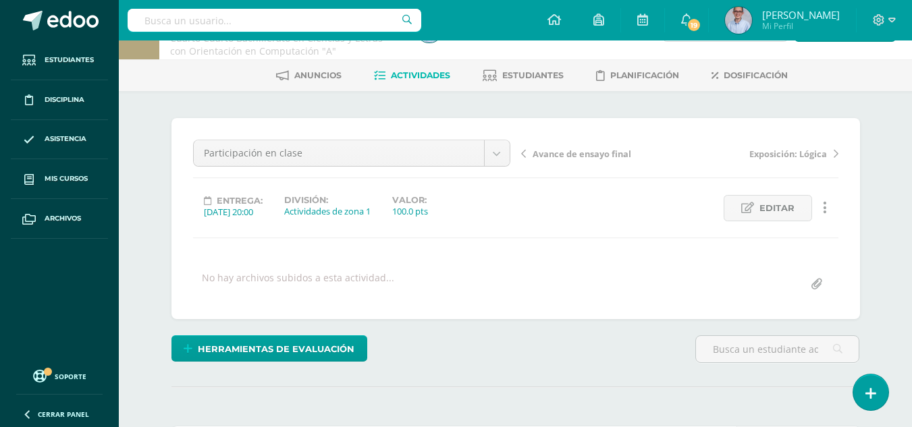
scroll to position [26, 0]
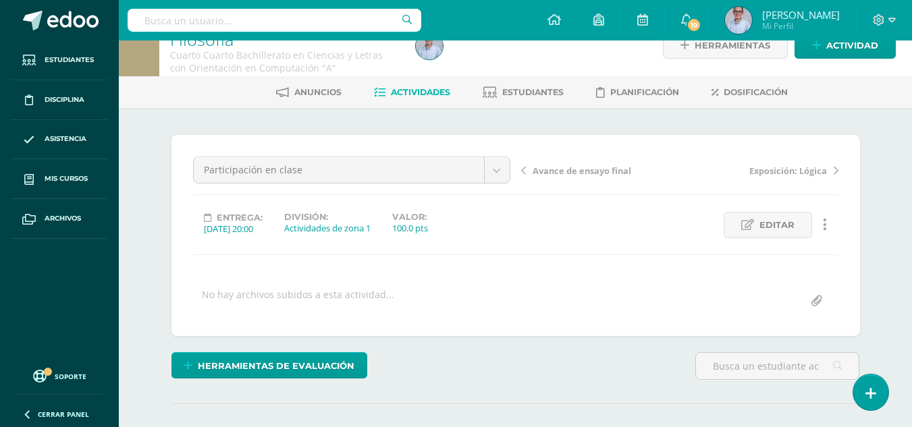
click at [415, 89] on span "Actividades" at bounding box center [420, 92] width 59 height 10
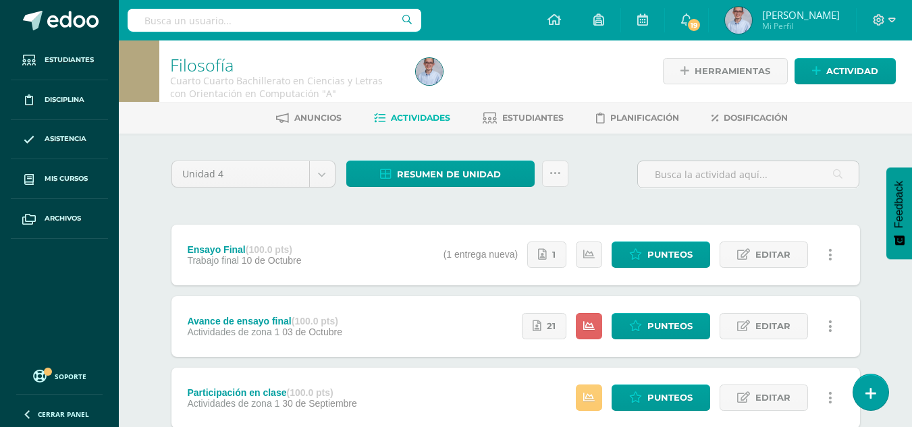
scroll to position [16, 0]
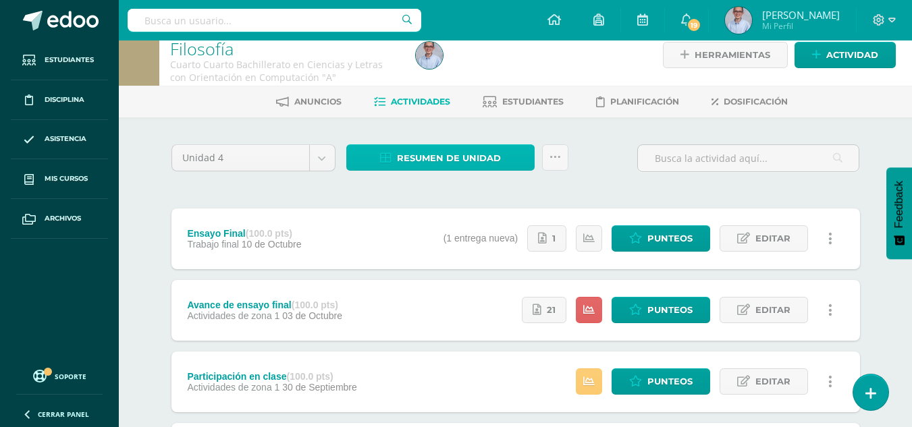
click at [444, 167] on span "Resumen de unidad" at bounding box center [449, 158] width 104 height 25
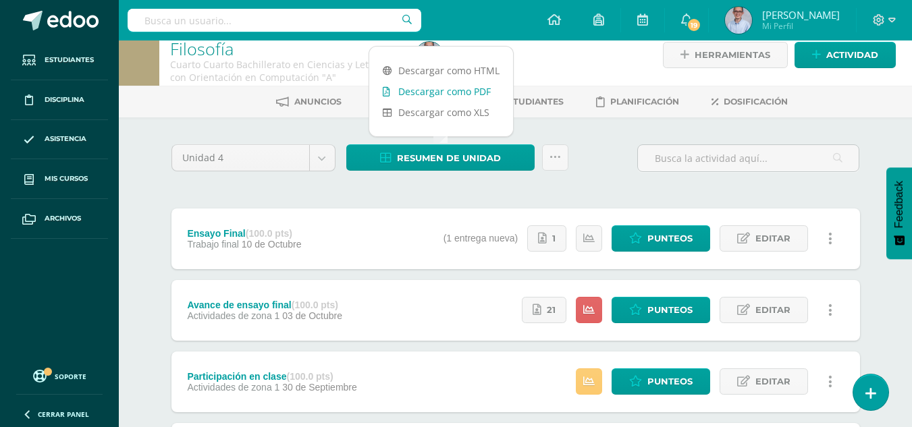
click at [415, 88] on link "Descargar como PDF" at bounding box center [441, 91] width 144 height 21
